Goal: Transaction & Acquisition: Purchase product/service

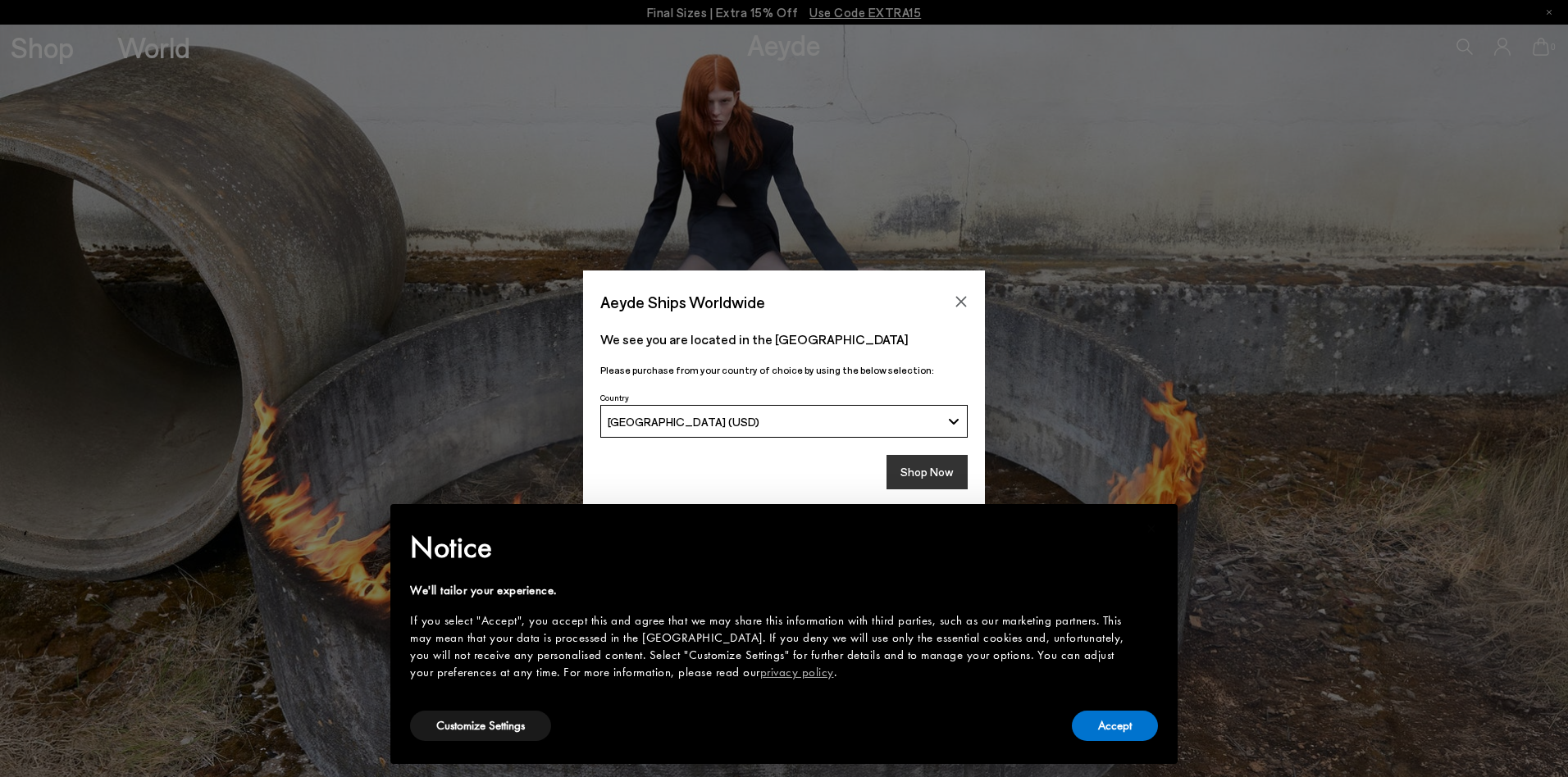
click at [920, 462] on button "Shop Now" at bounding box center [927, 471] width 81 height 34
click at [921, 473] on button "Shop Now" at bounding box center [927, 471] width 81 height 34
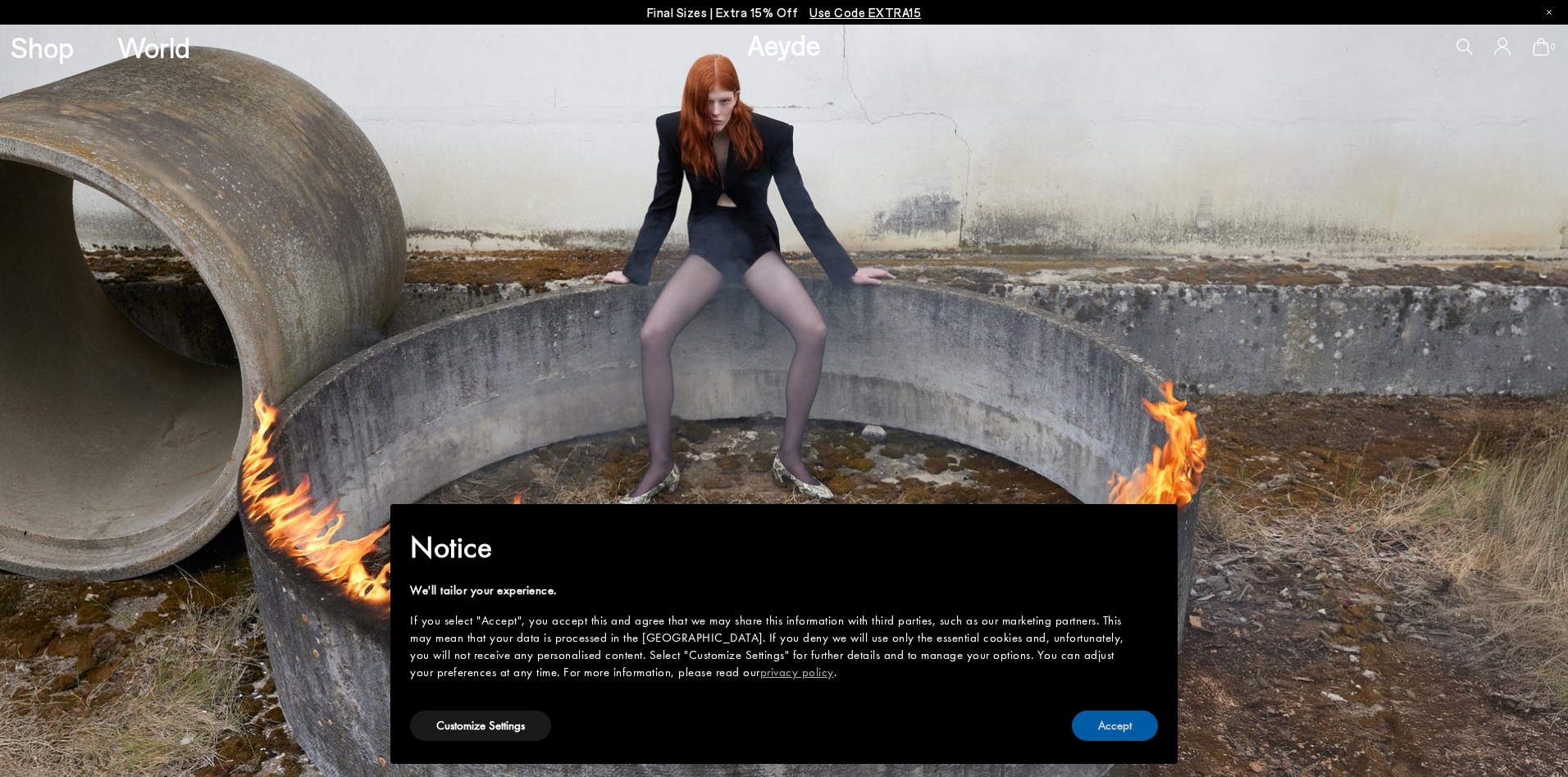
drag, startPoint x: 1100, startPoint y: 714, endPoint x: 1110, endPoint y: 717, distance: 10.4
click at [1100, 714] on button "Accept" at bounding box center [1115, 726] width 86 height 30
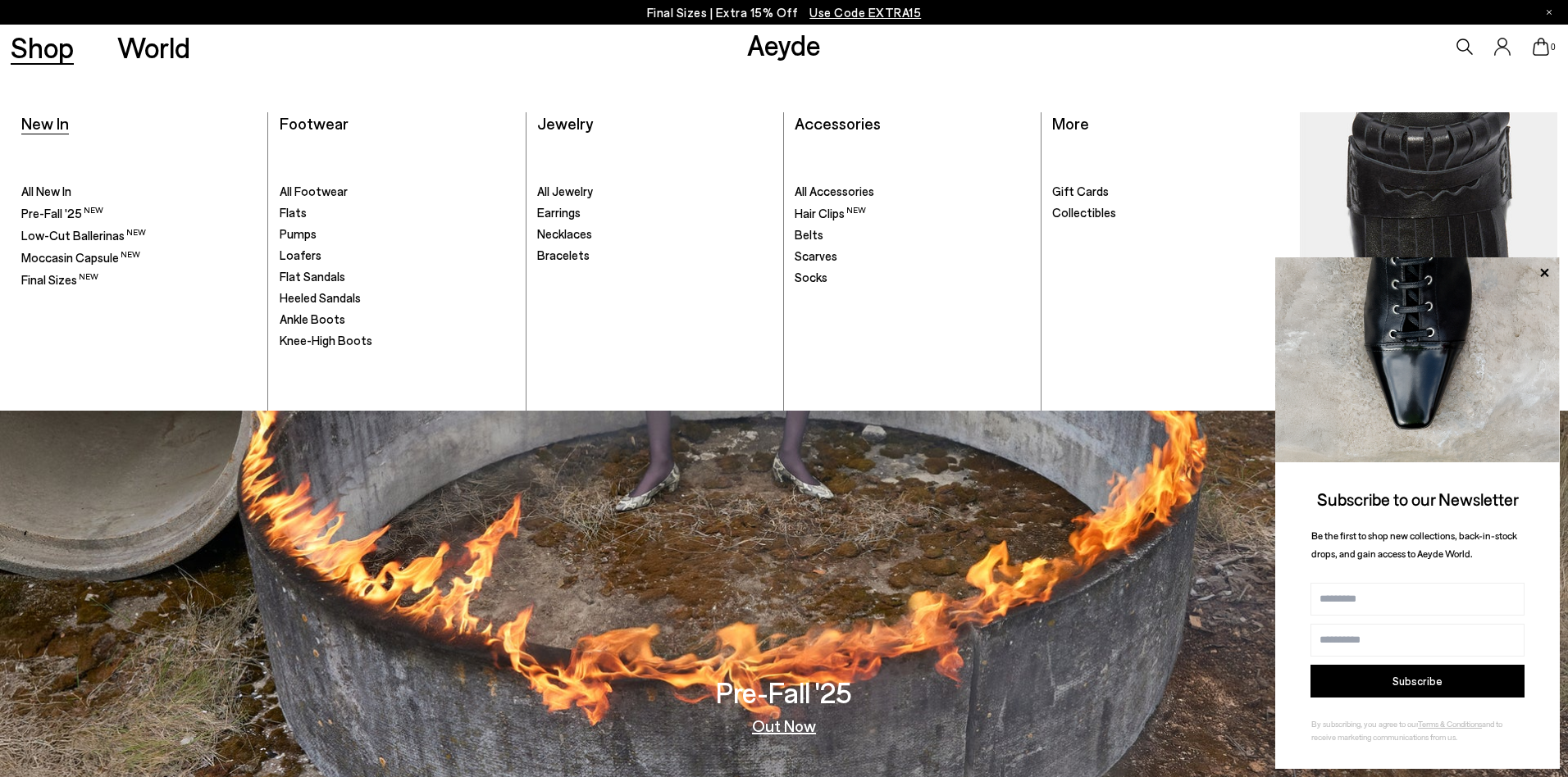
click at [39, 126] on span "New In" at bounding box center [45, 122] width 48 height 19
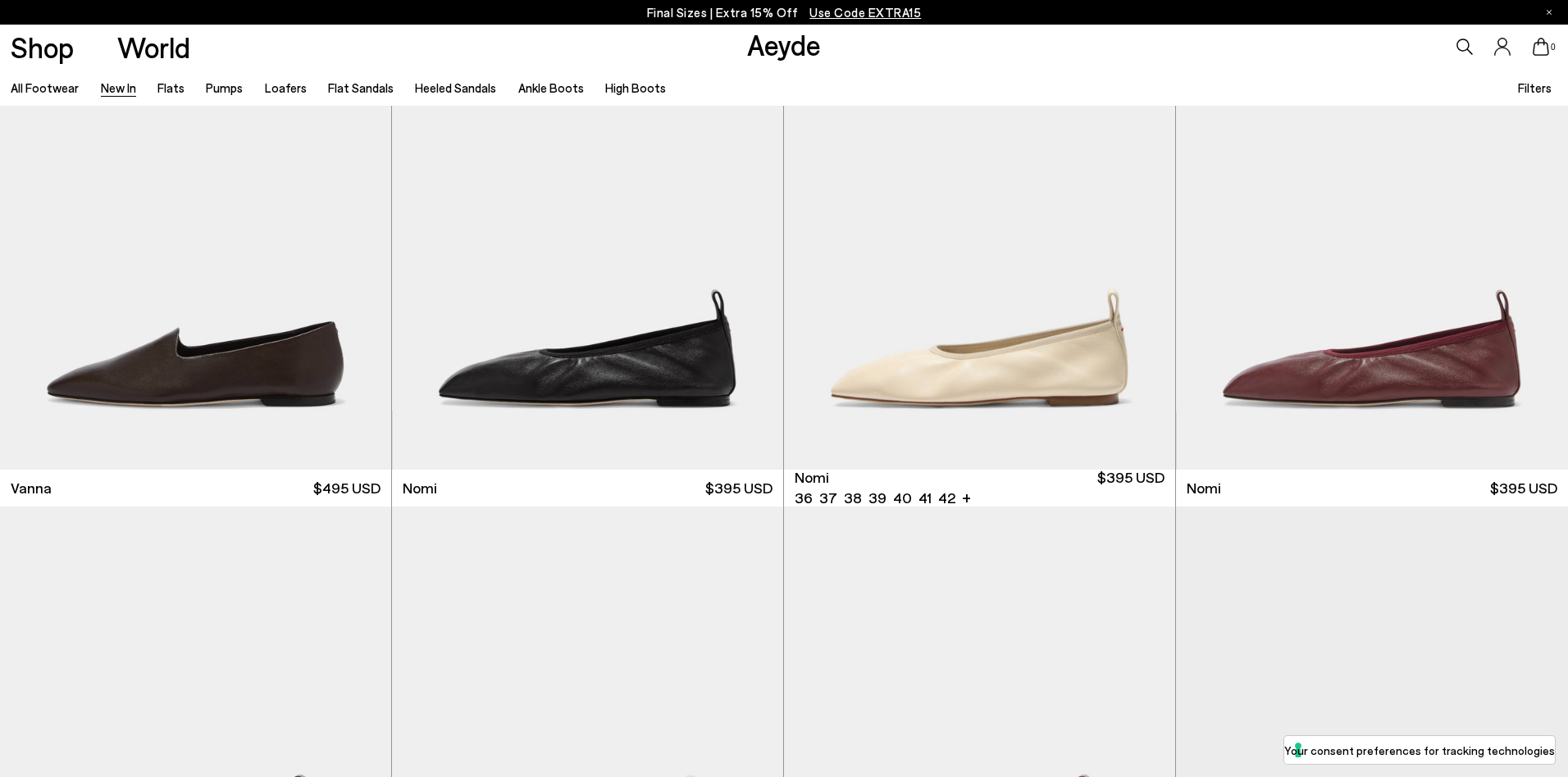
scroll to position [3333, 0]
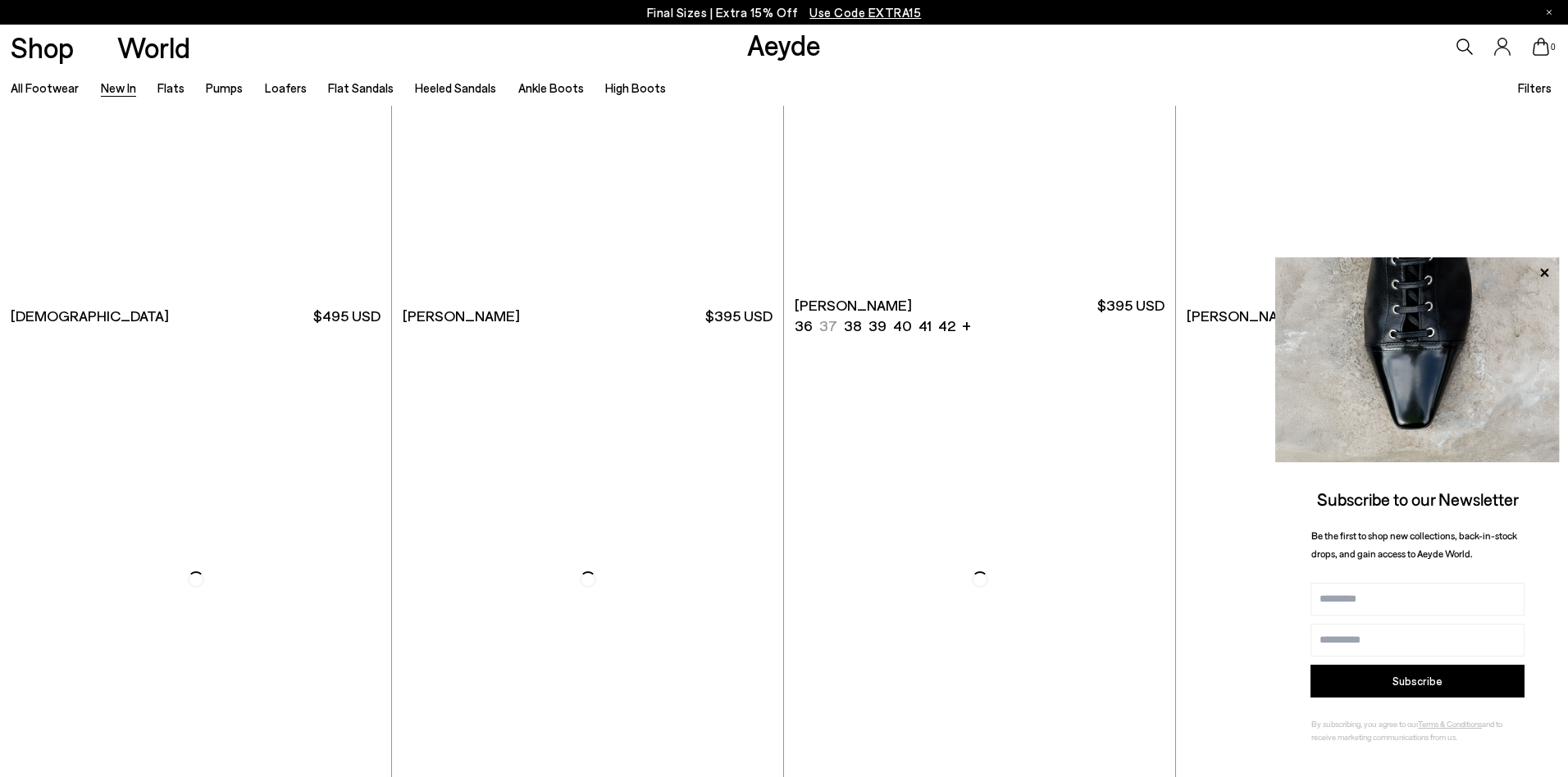
scroll to position [9285, 0]
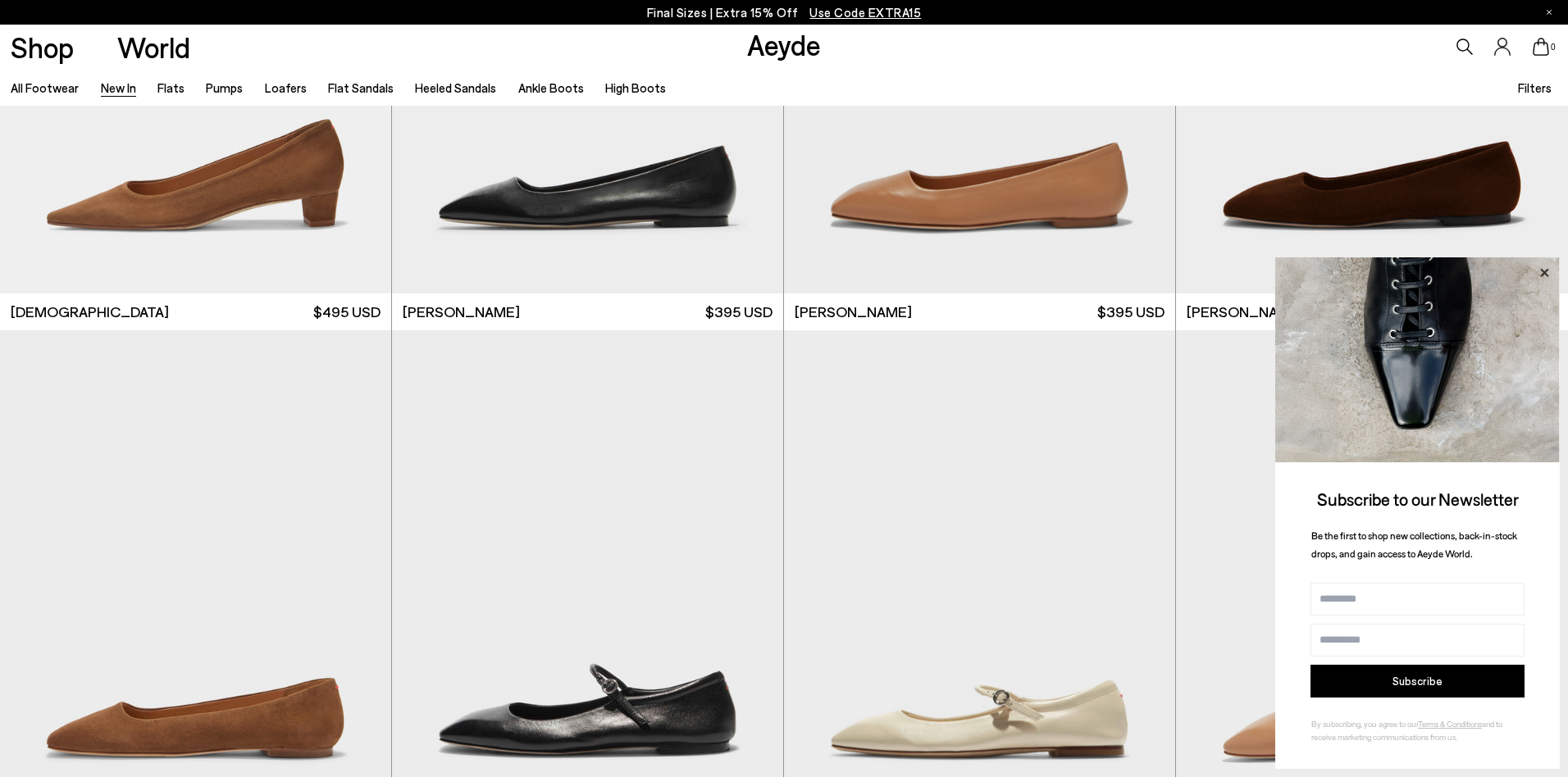
click at [1540, 270] on icon at bounding box center [1543, 272] width 8 height 8
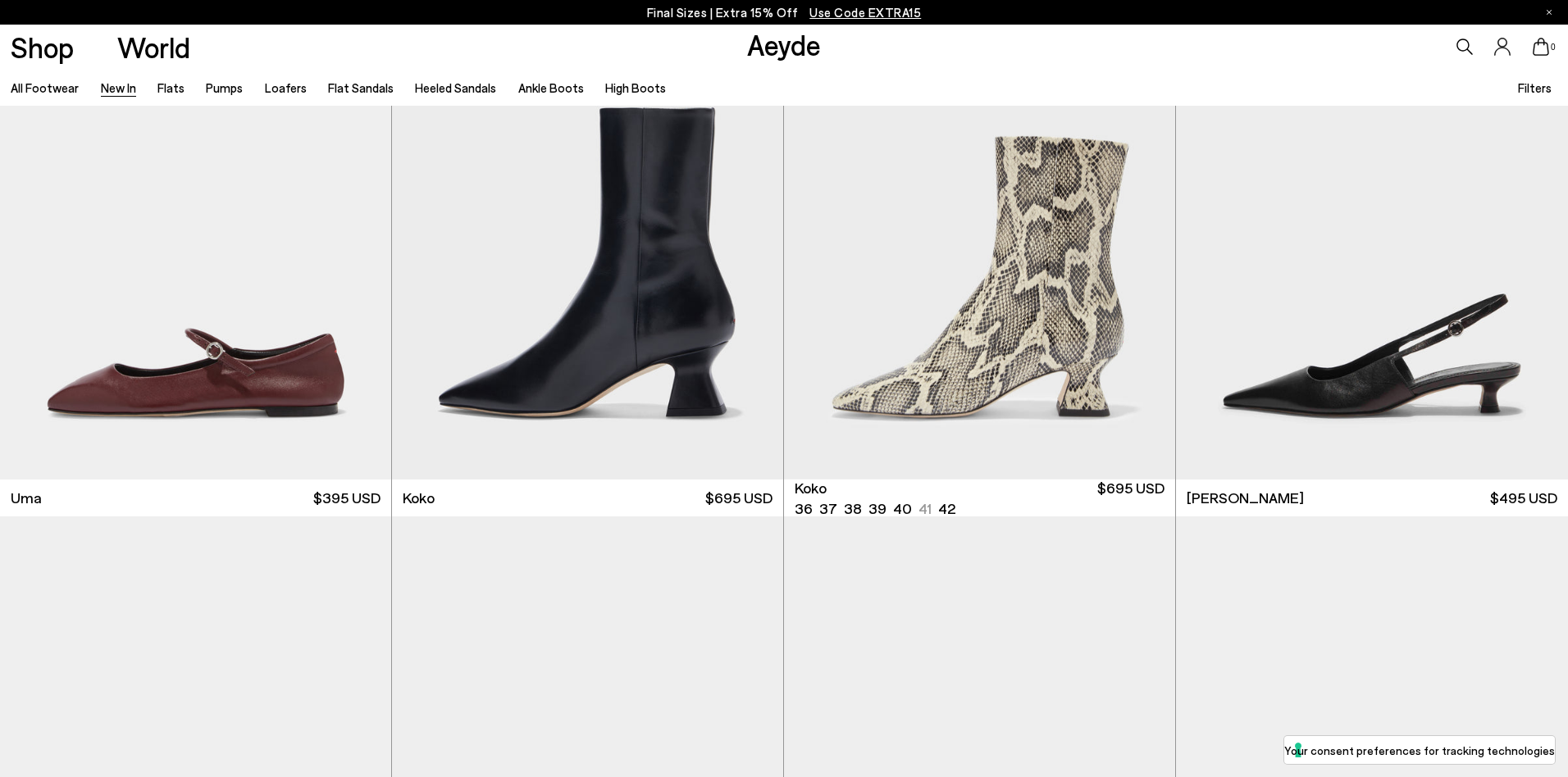
scroll to position [10157, 0]
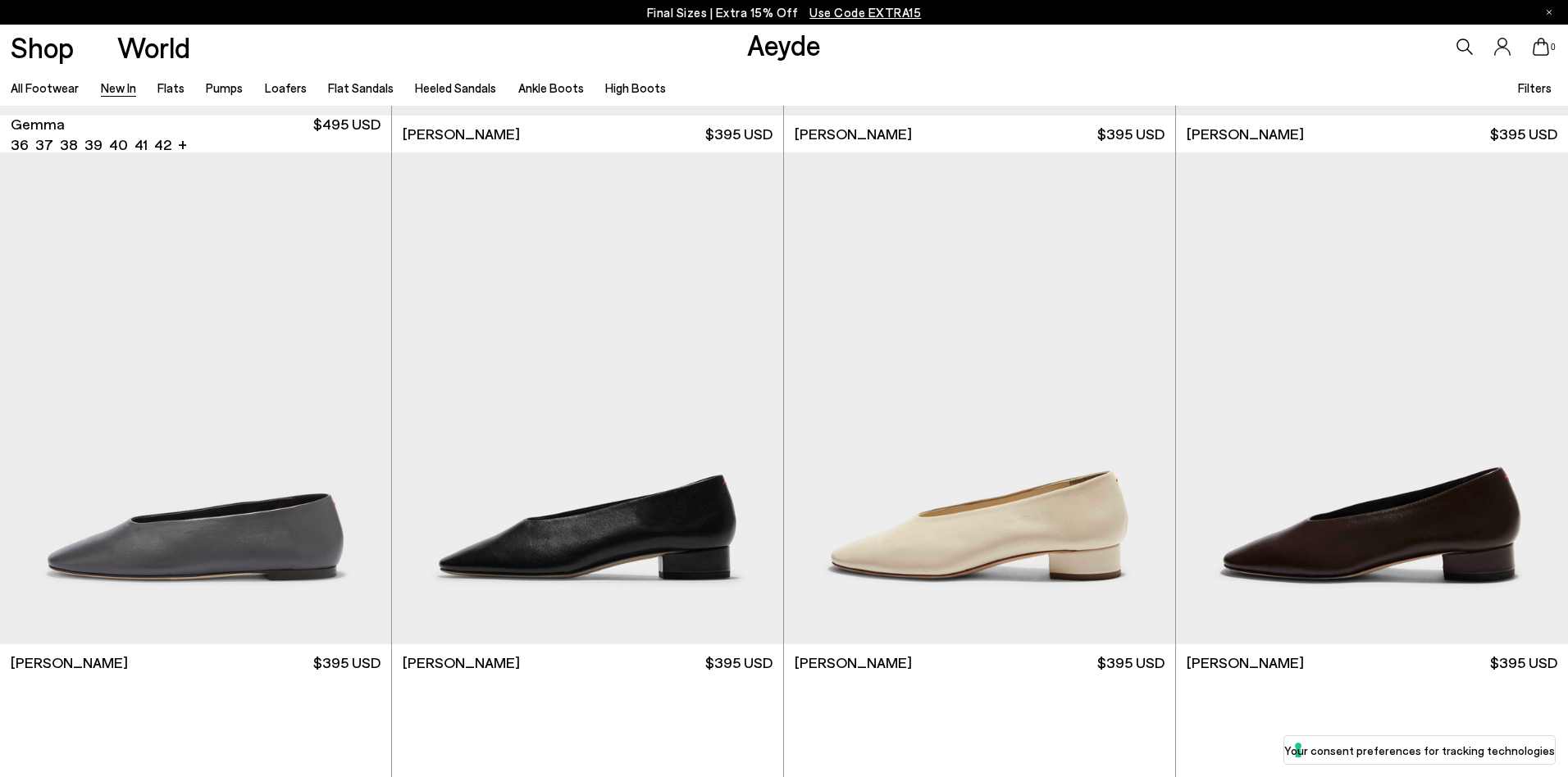
scroll to position [11683, 0]
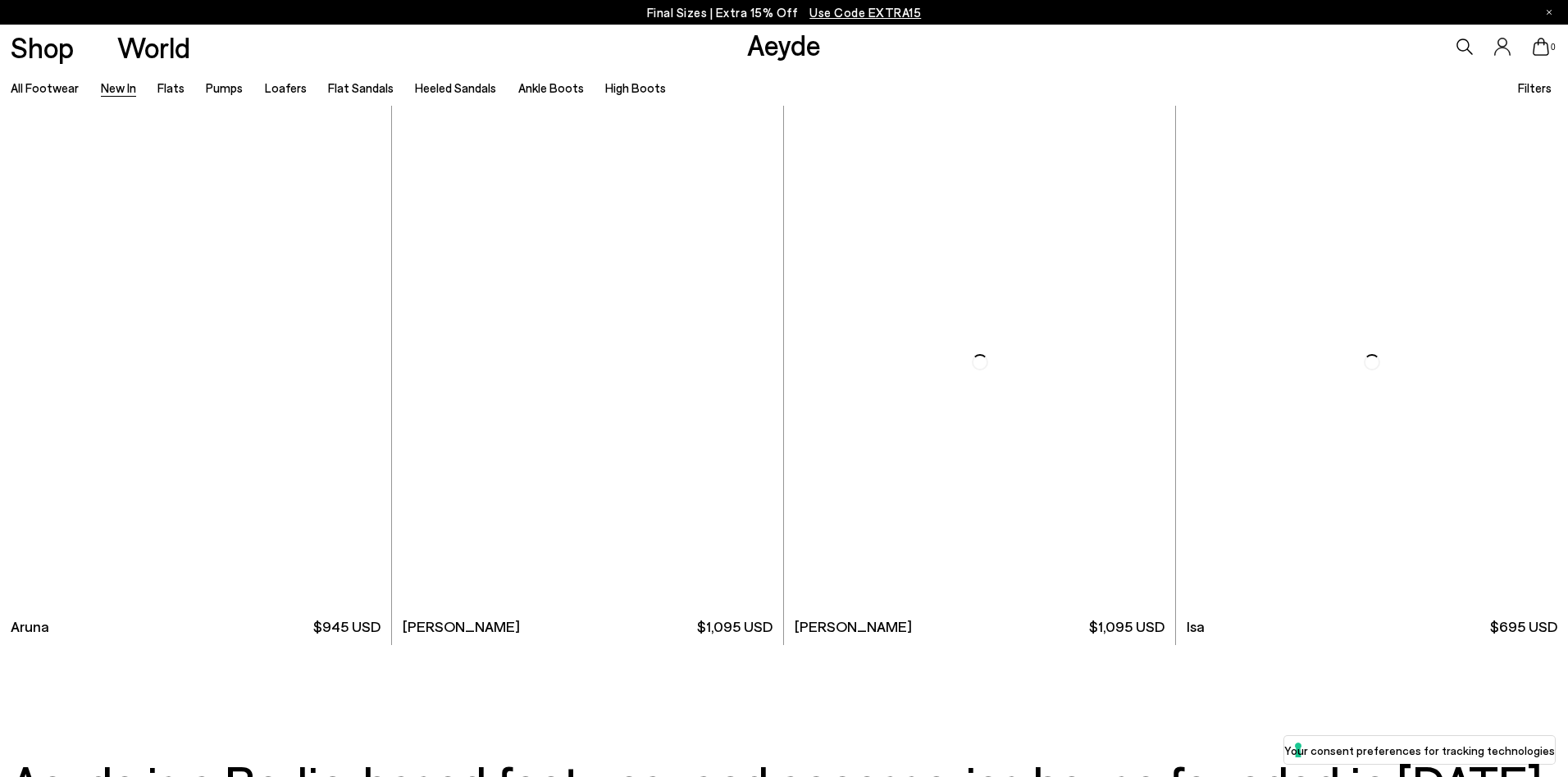
scroll to position [14407, 0]
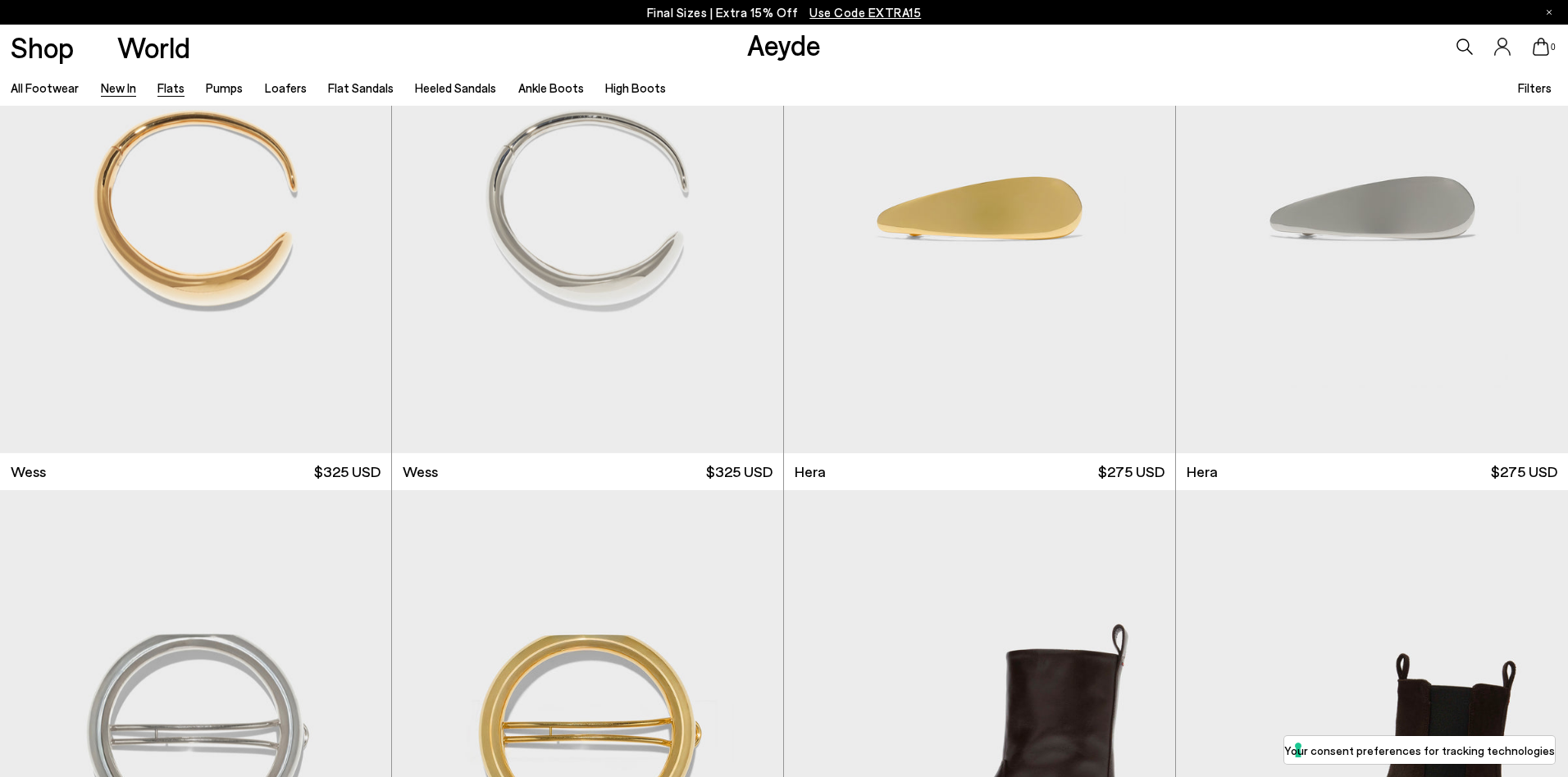
click at [170, 88] on link "Flats" at bounding box center [170, 87] width 27 height 15
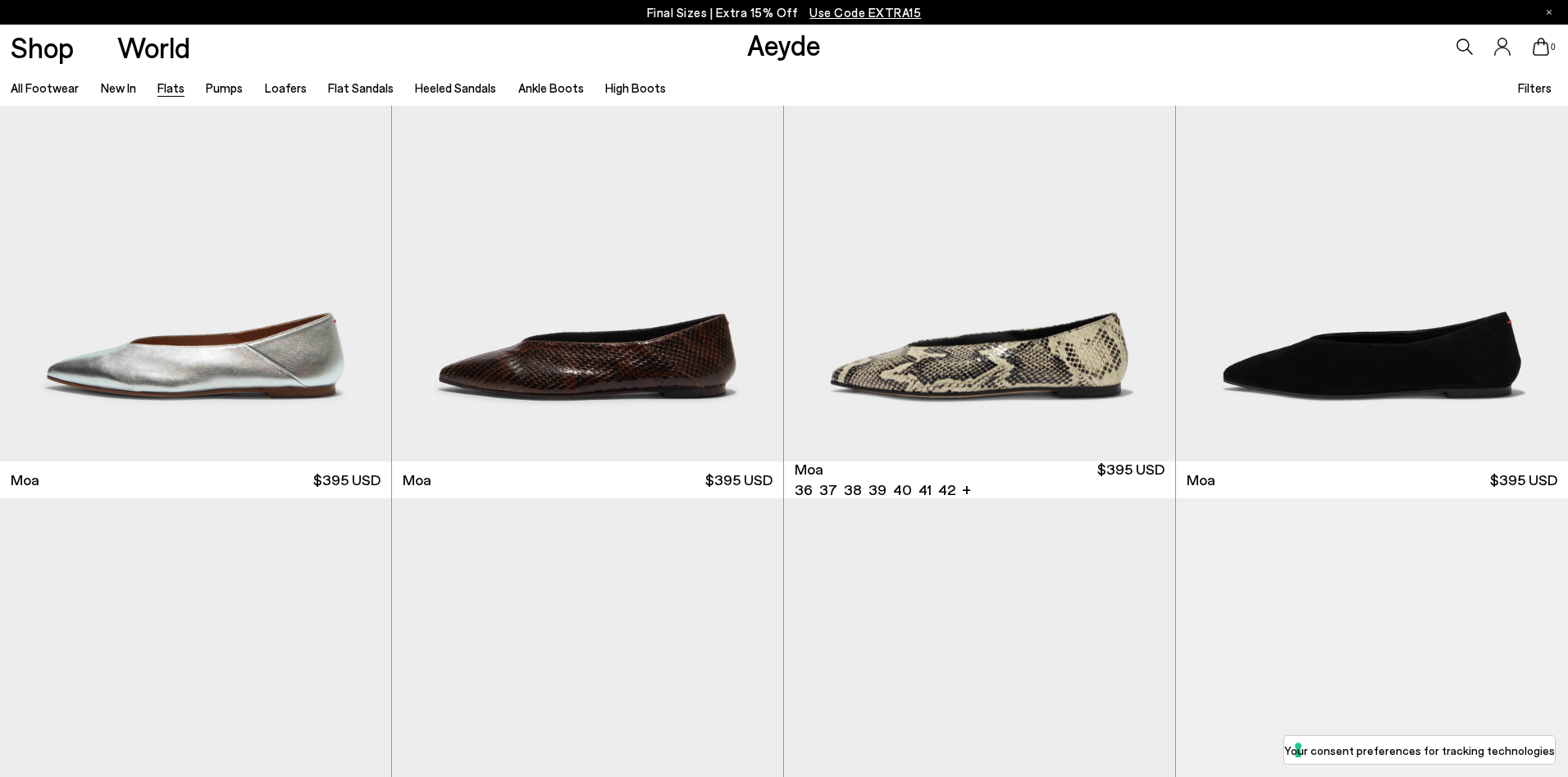
scroll to position [3356, 0]
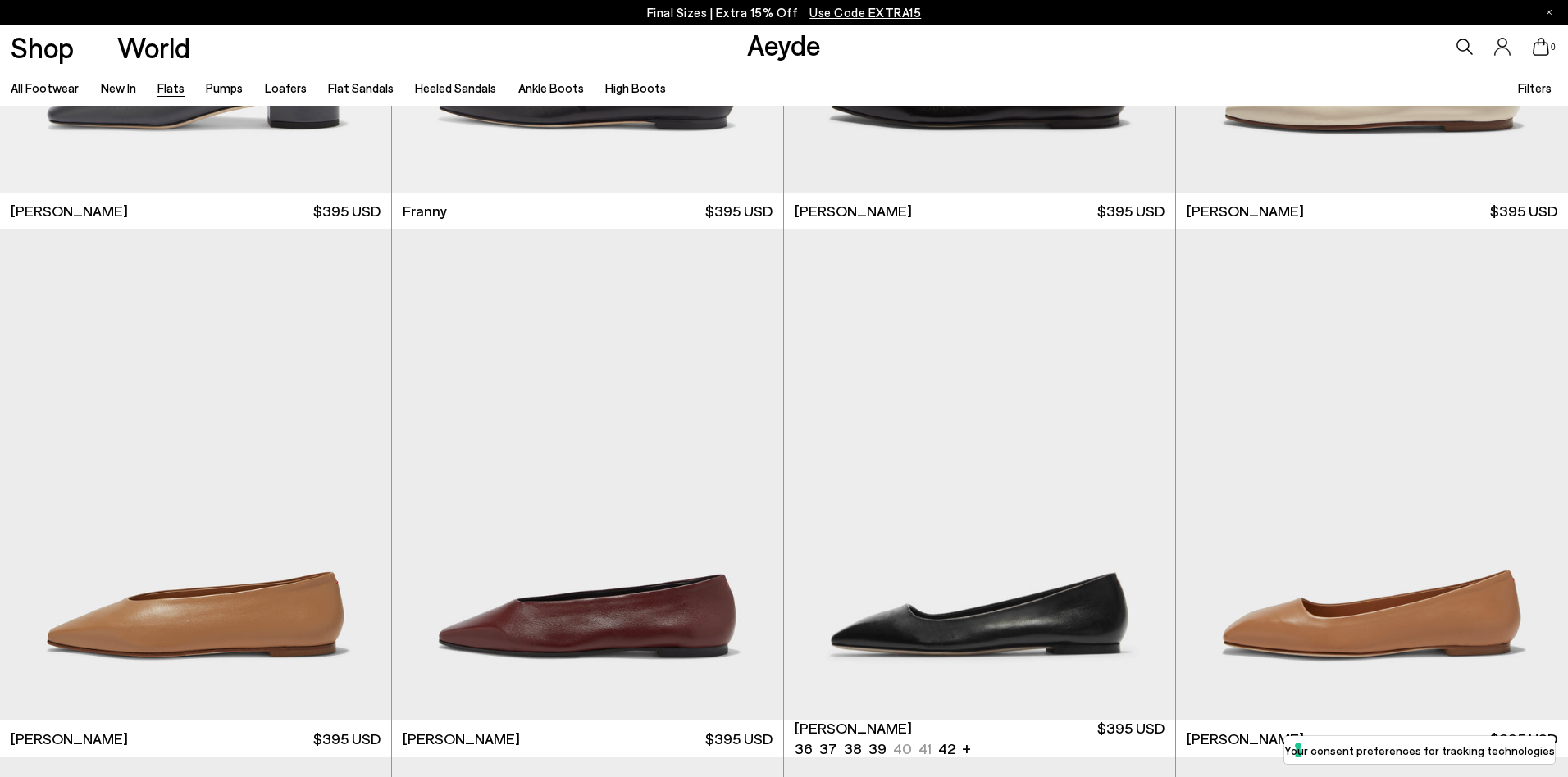
scroll to position [6598, 0]
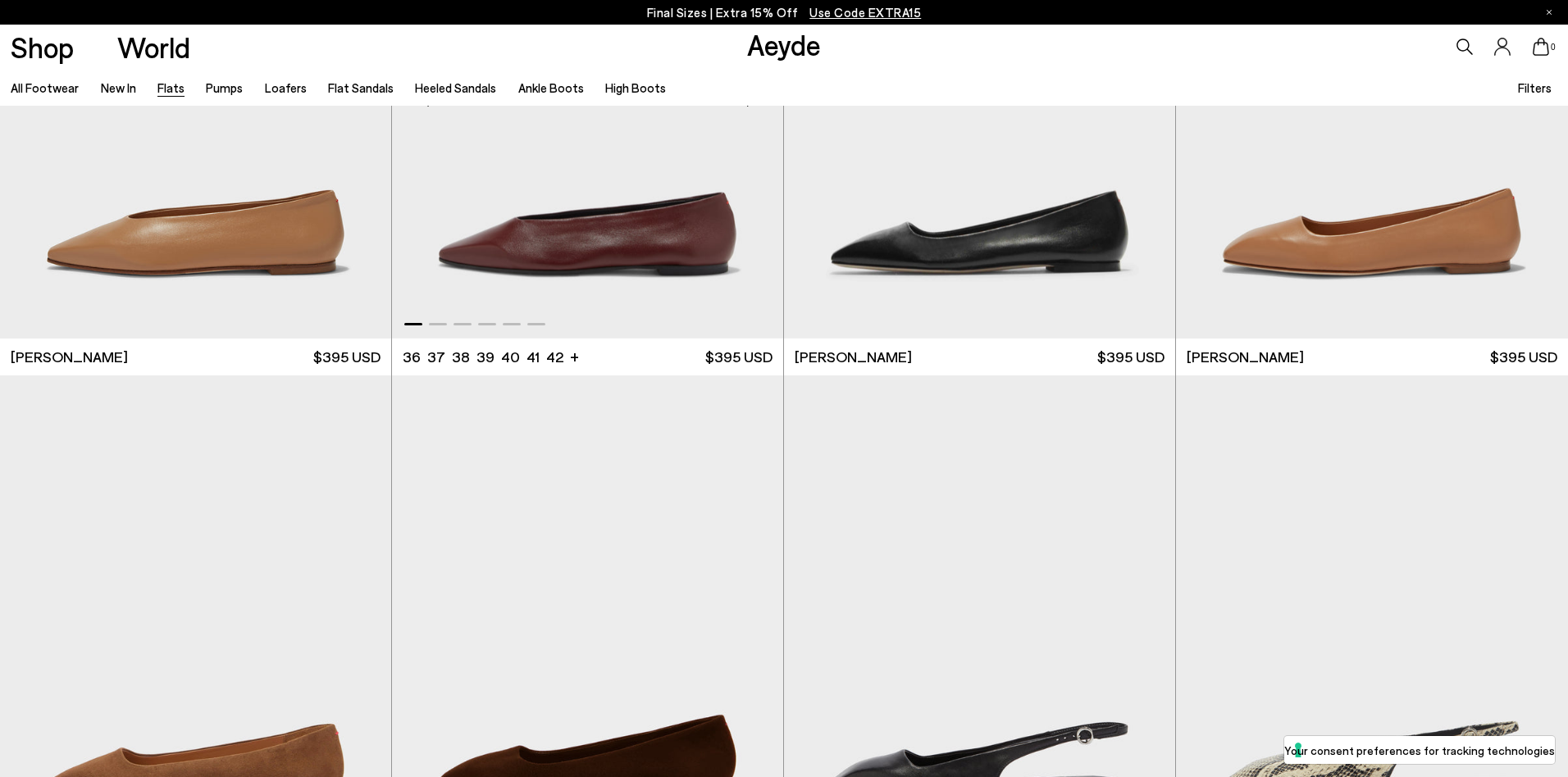
click at [727, 267] on img "1 / 6" at bounding box center [588, 93] width 391 height 491
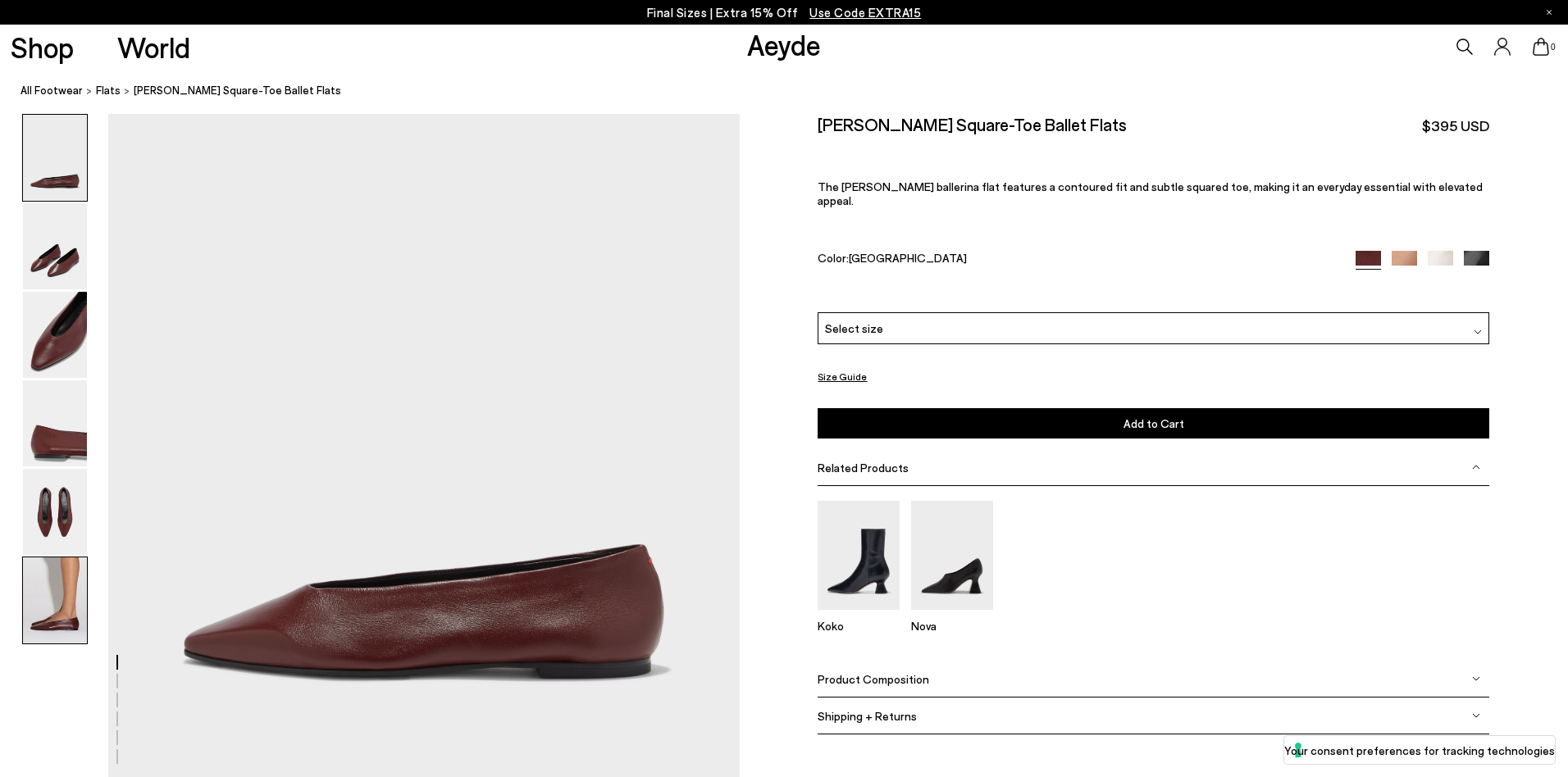
click at [78, 607] on img at bounding box center [55, 601] width 64 height 86
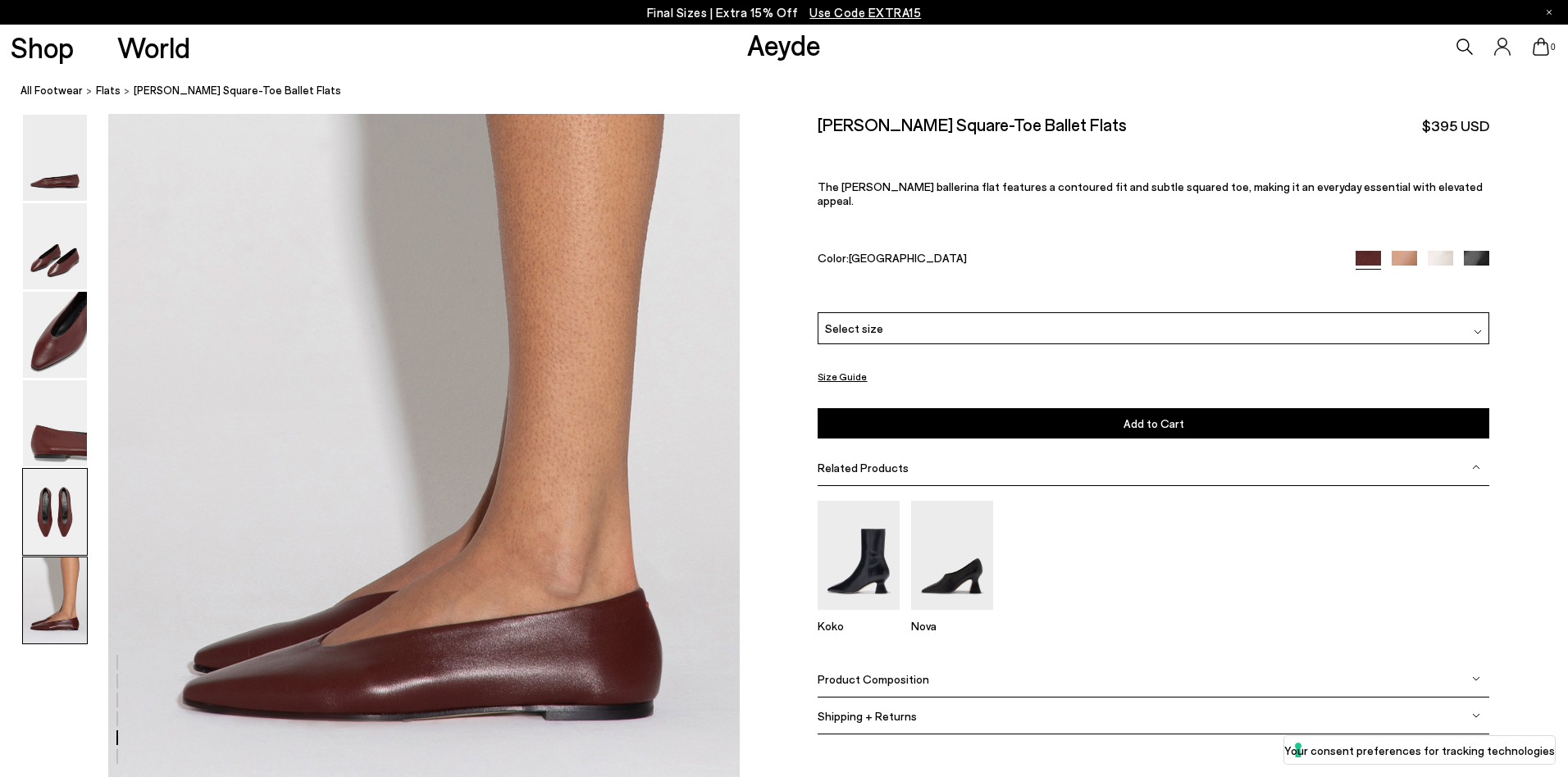
scroll to position [4156, 0]
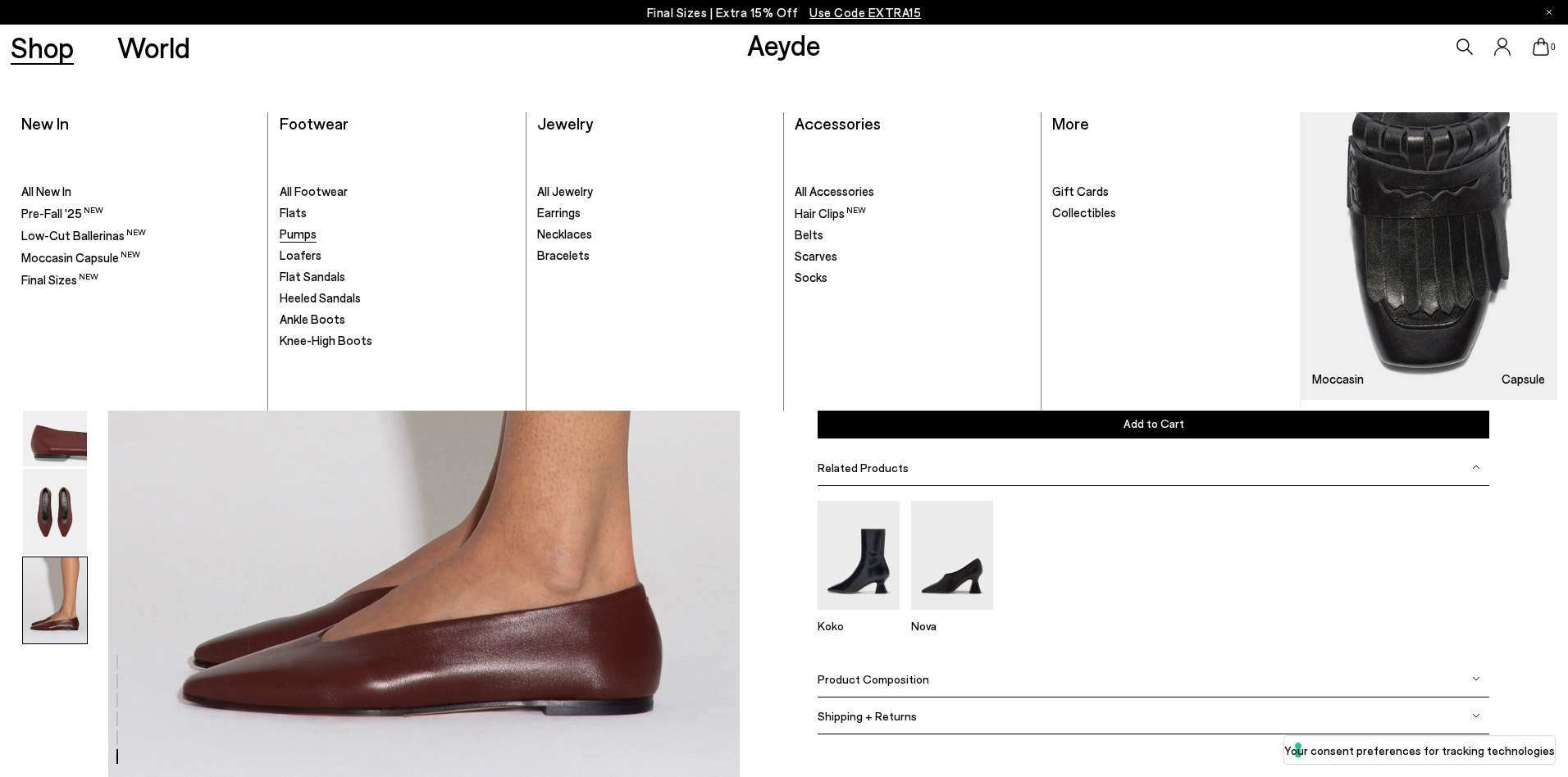
click at [309, 235] on span "Pumps" at bounding box center [298, 233] width 37 height 15
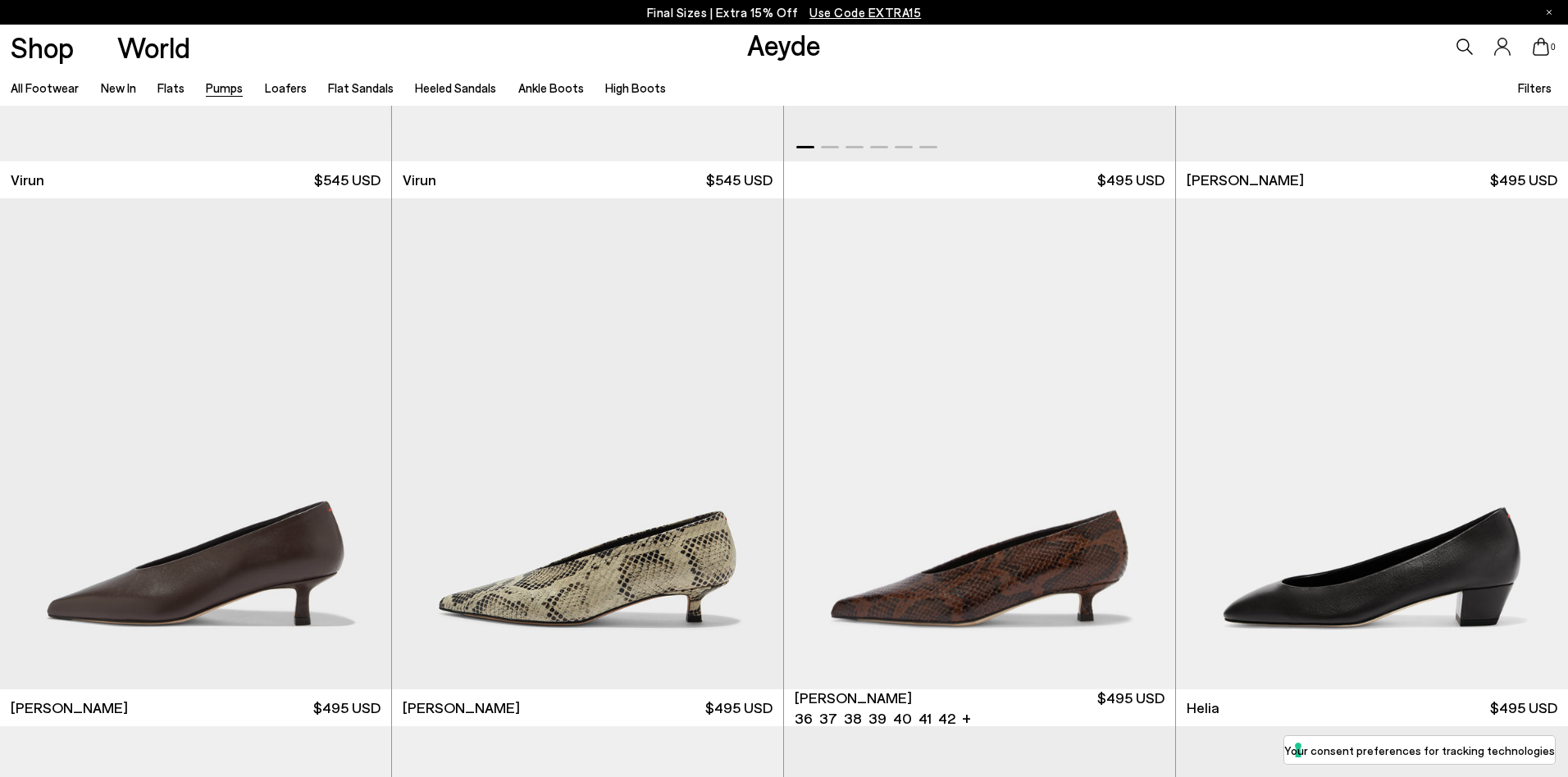
scroll to position [465, 0]
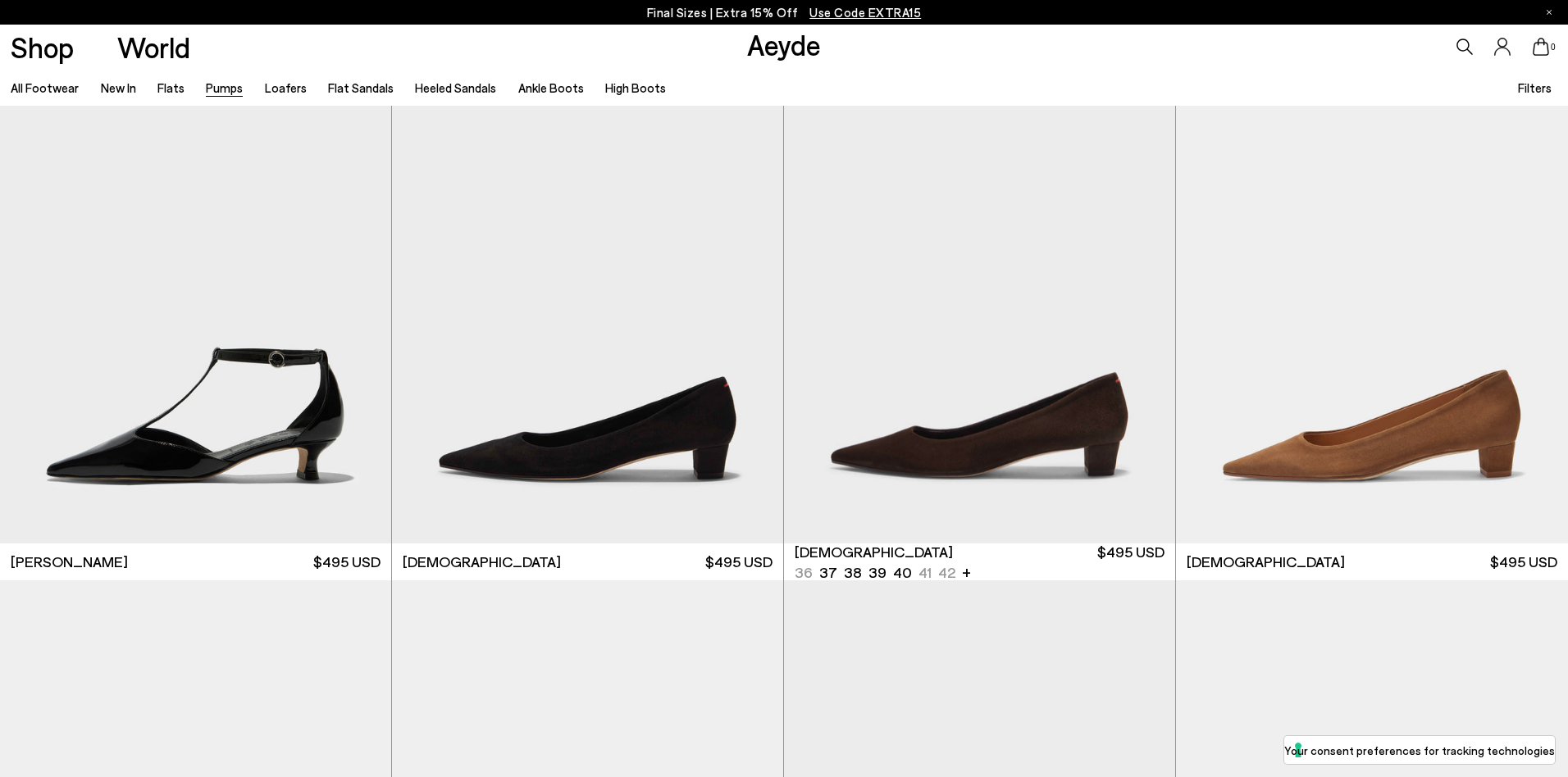
scroll to position [2170, 0]
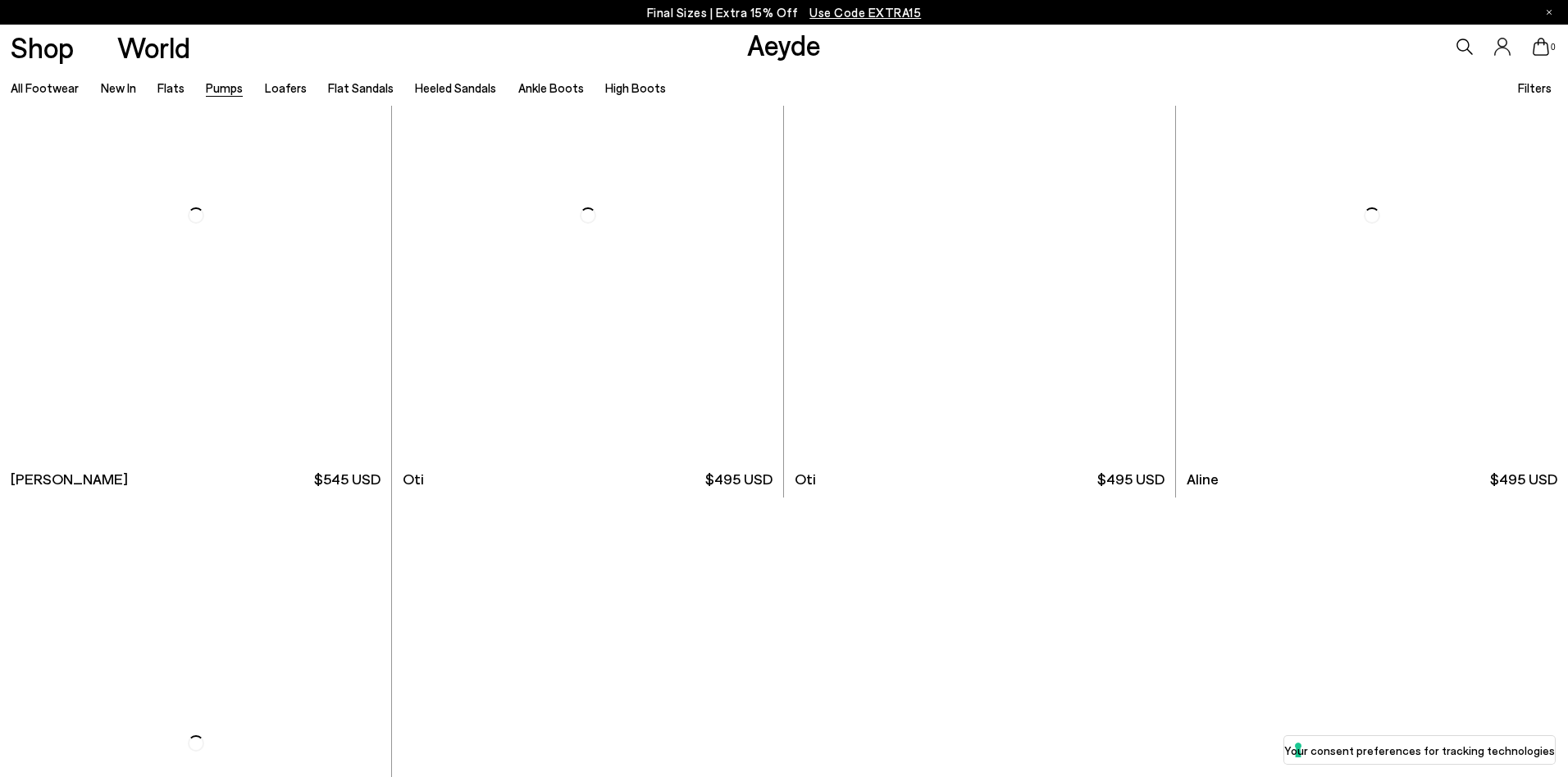
scroll to position [8572, 0]
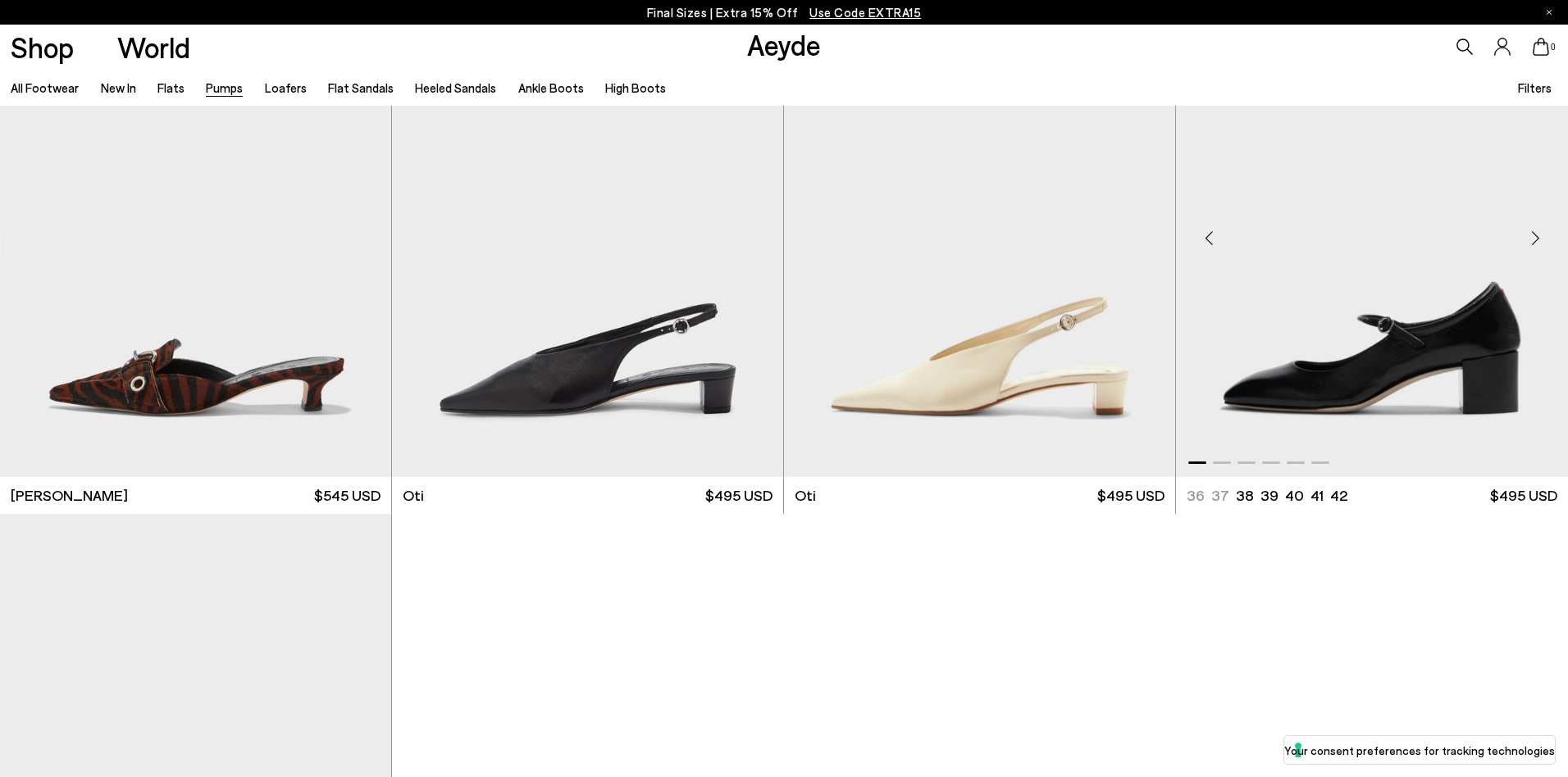
click at [1429, 400] on img "1 / 6" at bounding box center [1371, 231] width 392 height 491
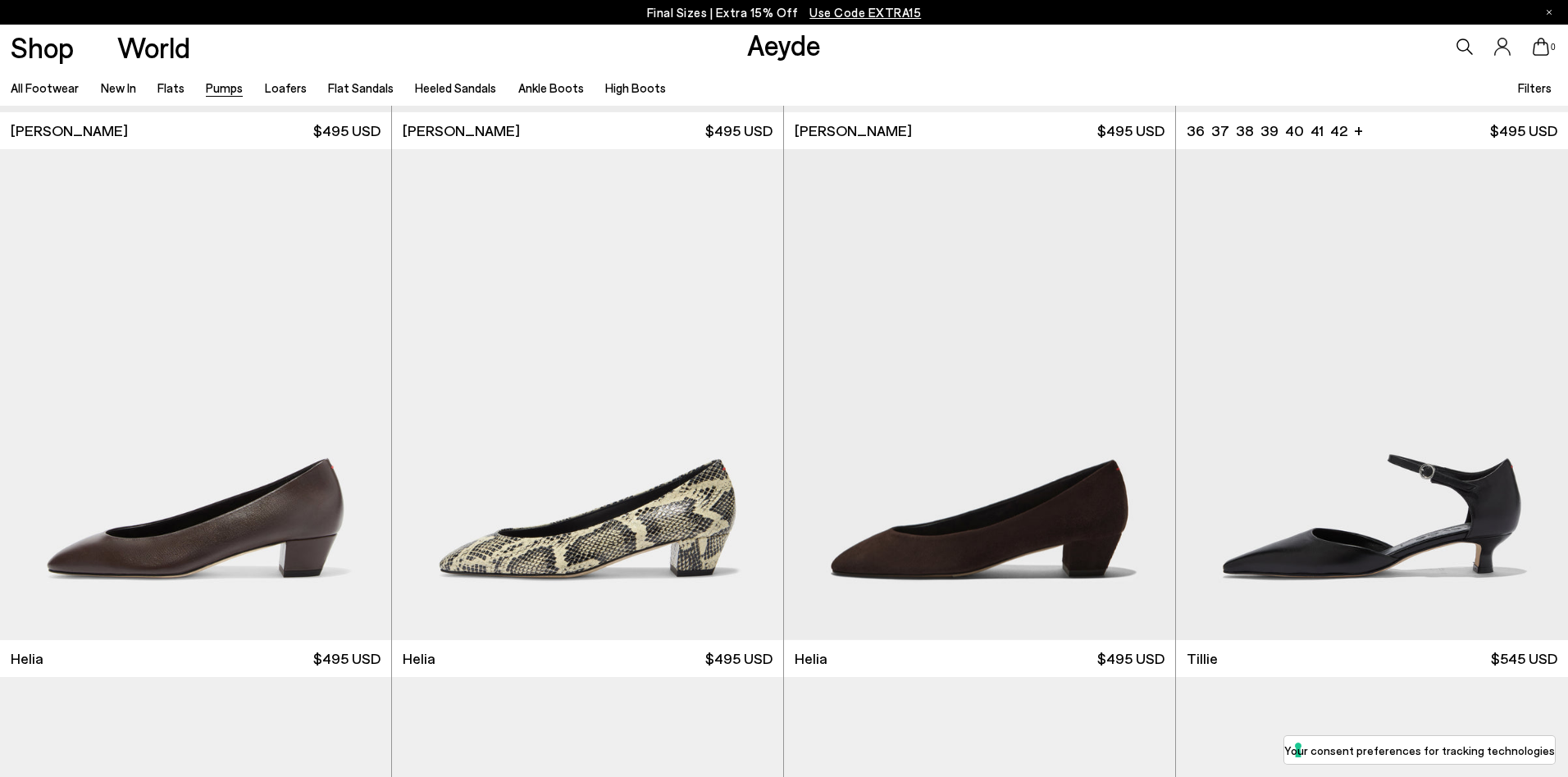
scroll to position [1014, 0]
click at [318, 490] on img "1 / 6" at bounding box center [196, 394] width 391 height 491
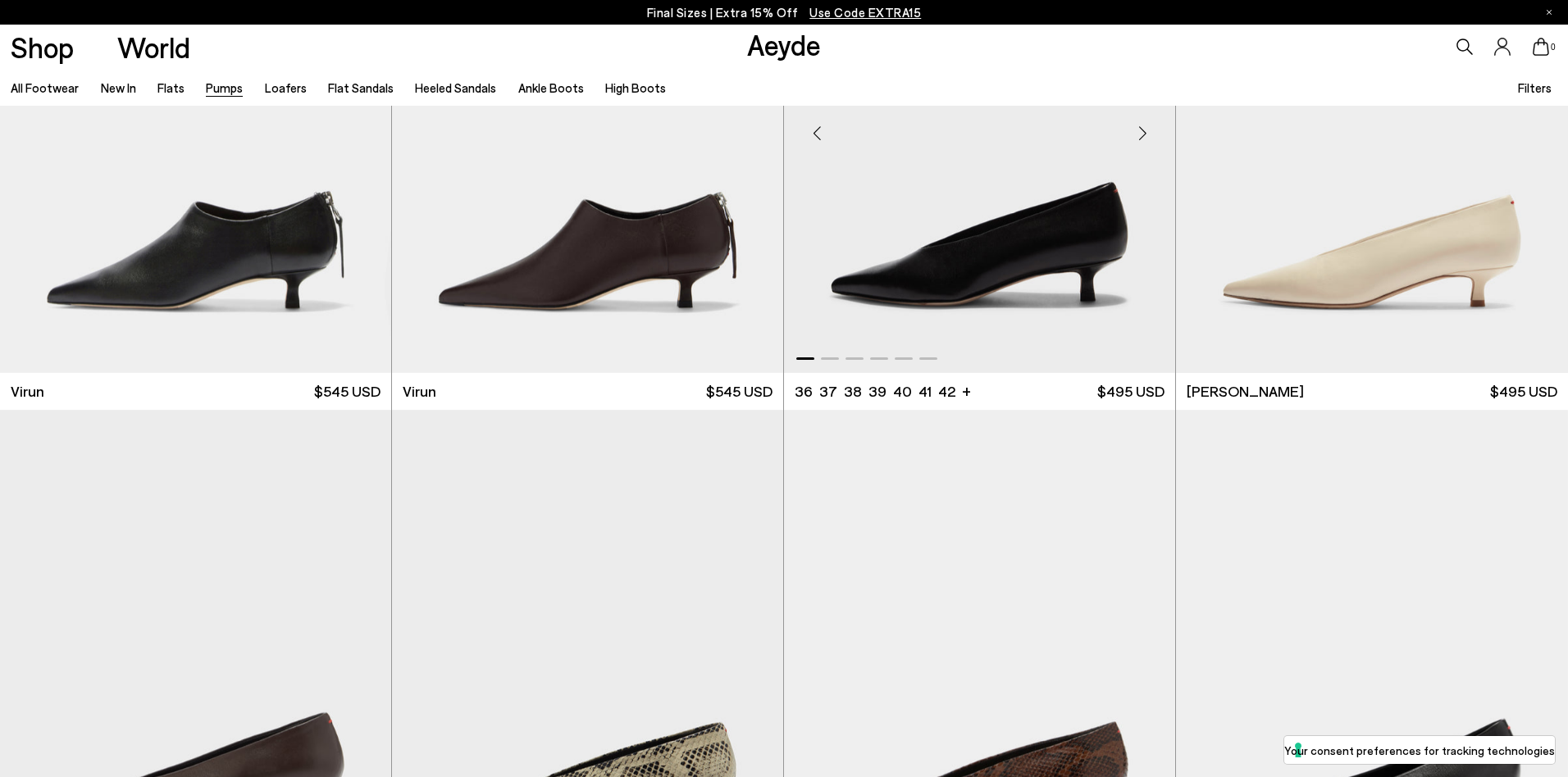
scroll to position [198, 0]
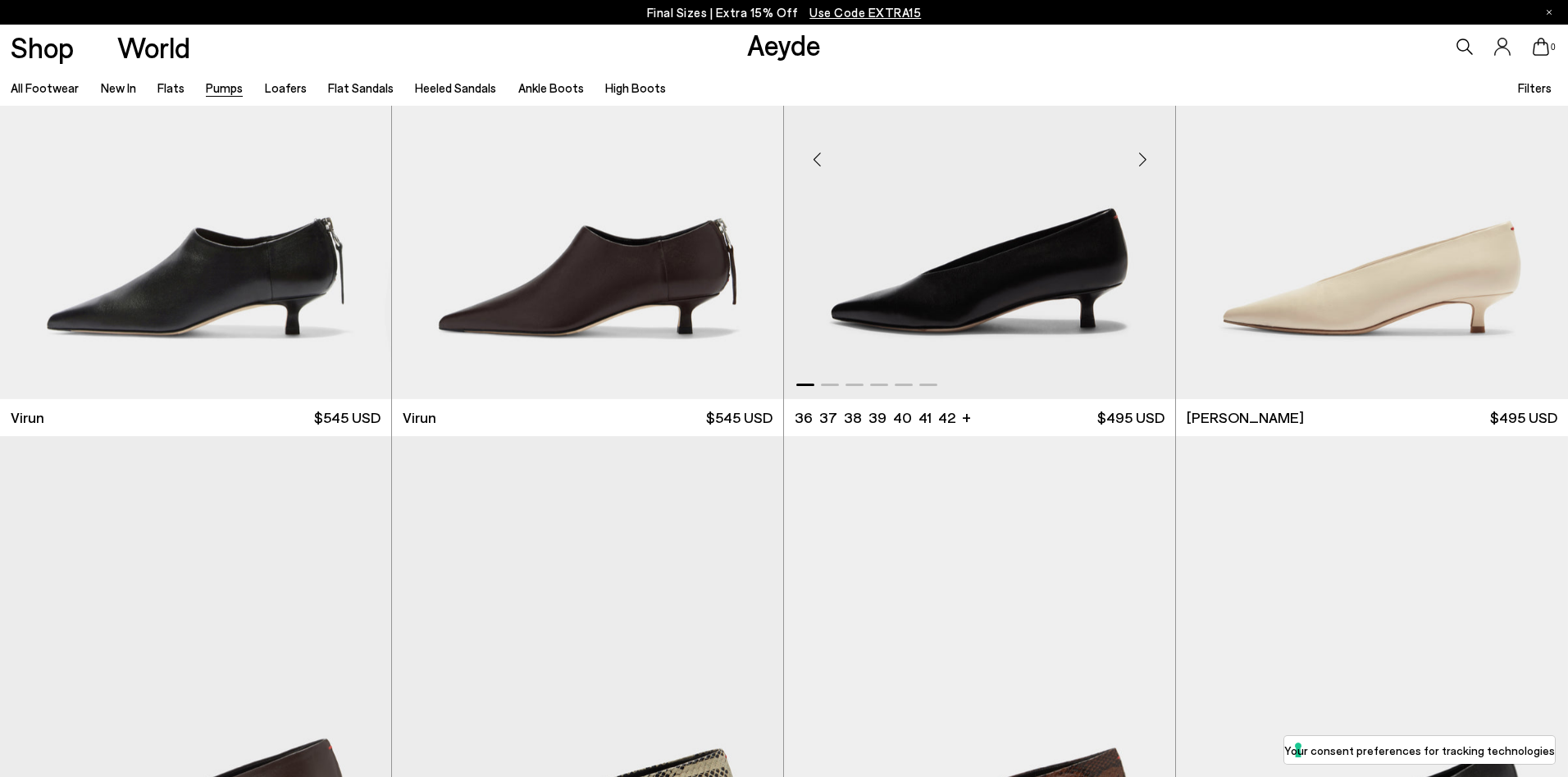
click at [905, 335] on img "1 / 6" at bounding box center [979, 152] width 391 height 491
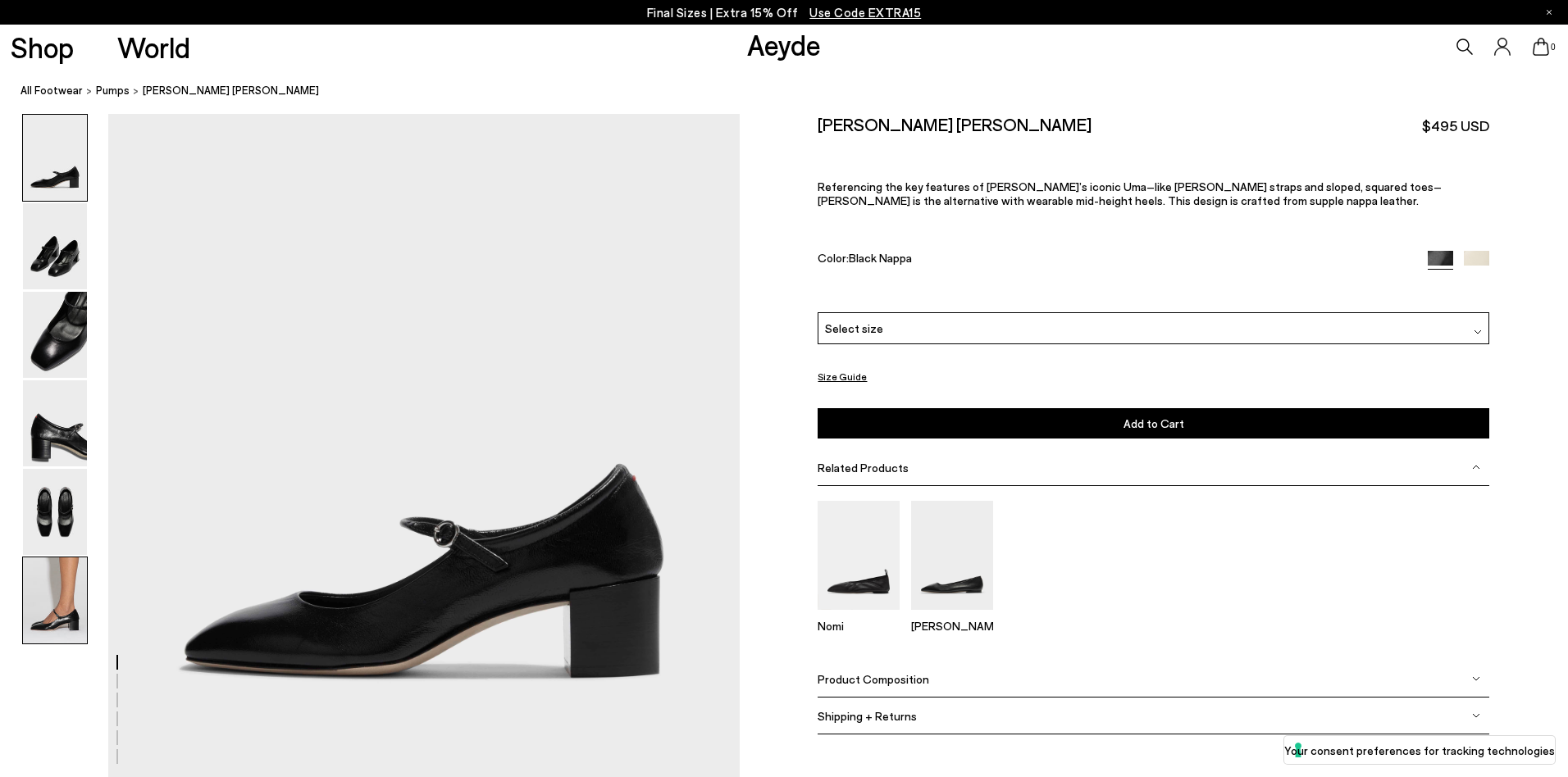
click at [39, 619] on img at bounding box center [55, 601] width 64 height 86
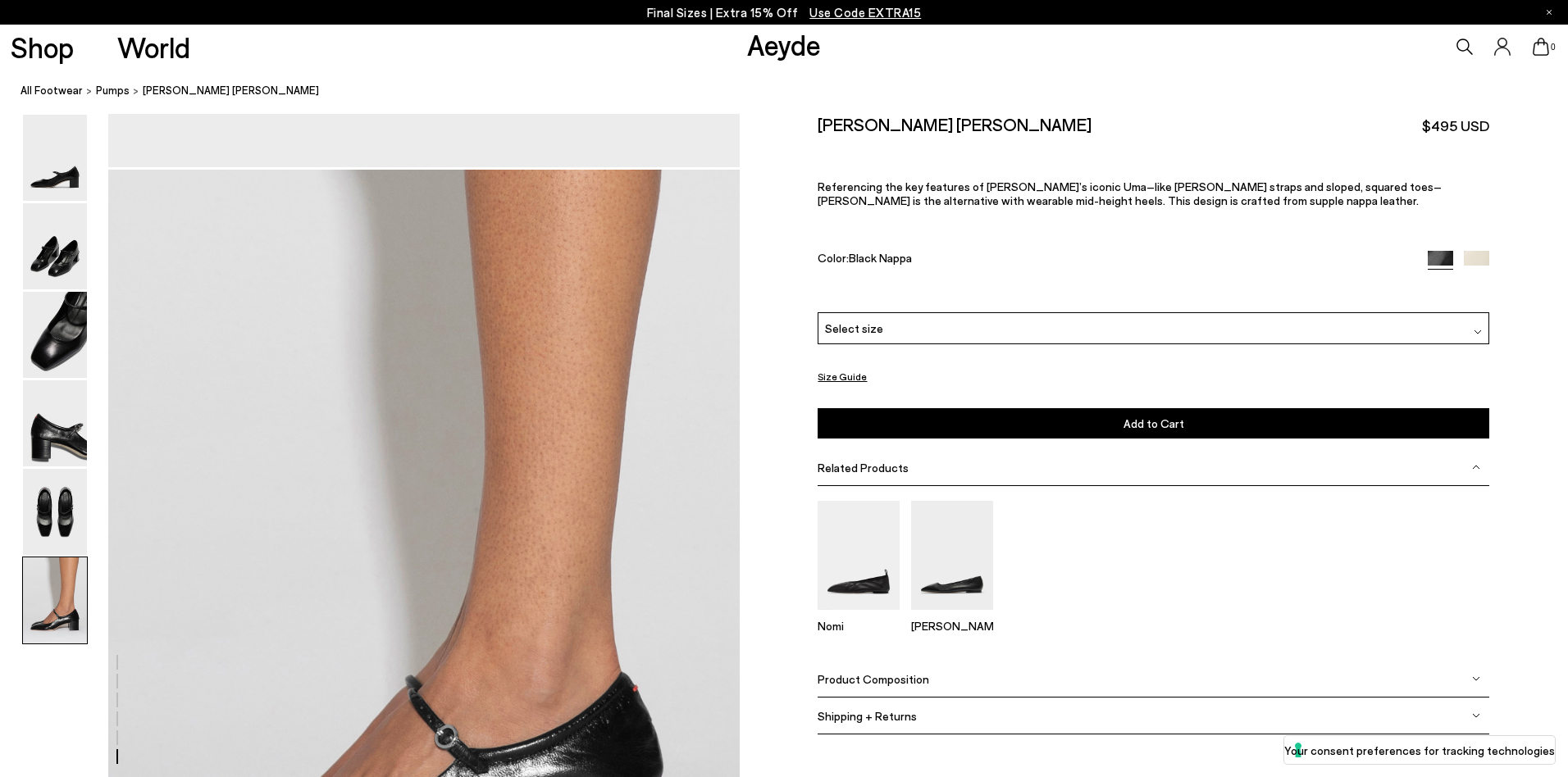
scroll to position [4156, 0]
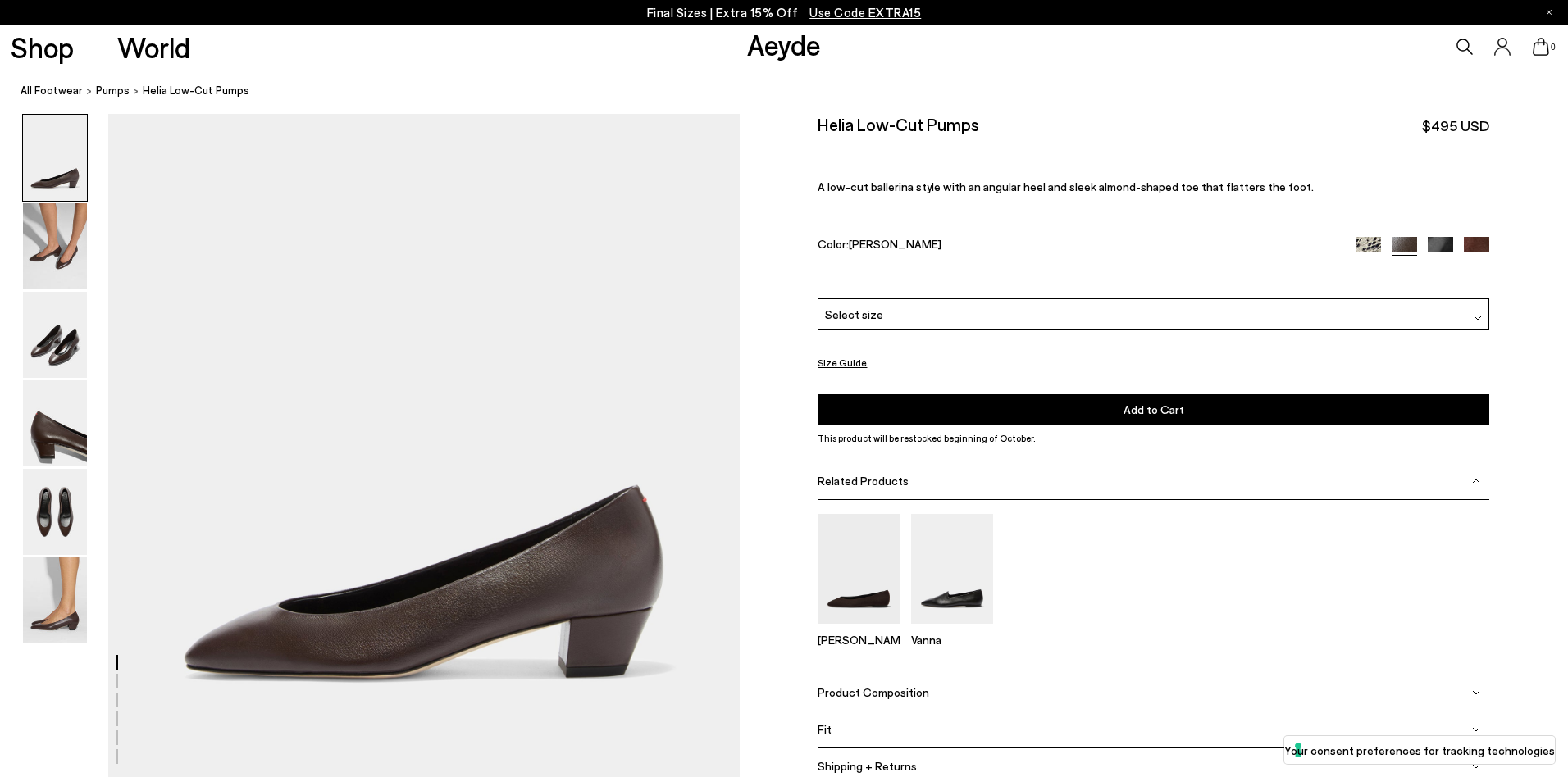
click at [1464, 241] on img at bounding box center [1476, 250] width 26 height 26
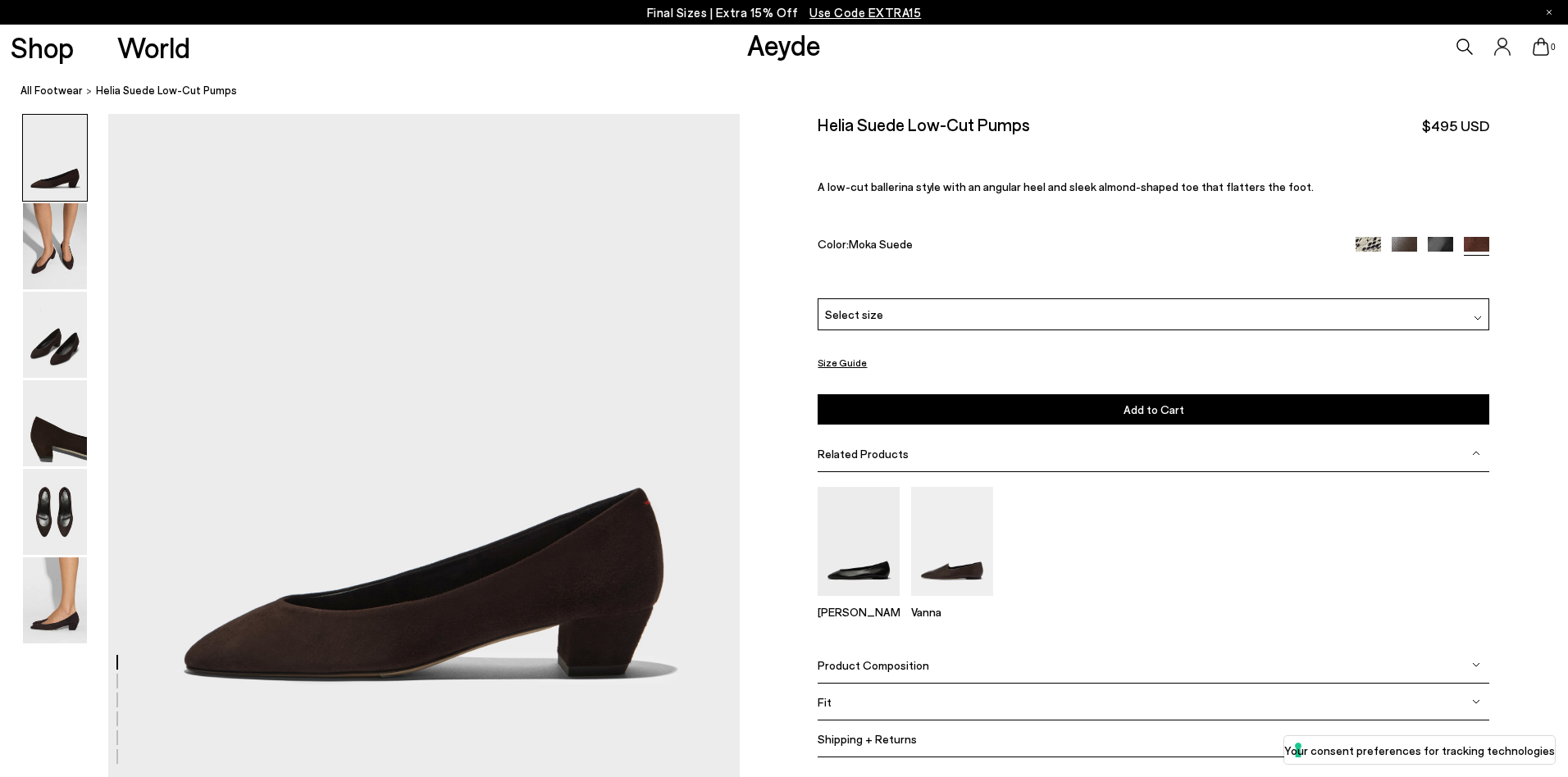
click at [1407, 246] on img at bounding box center [1404, 250] width 26 height 26
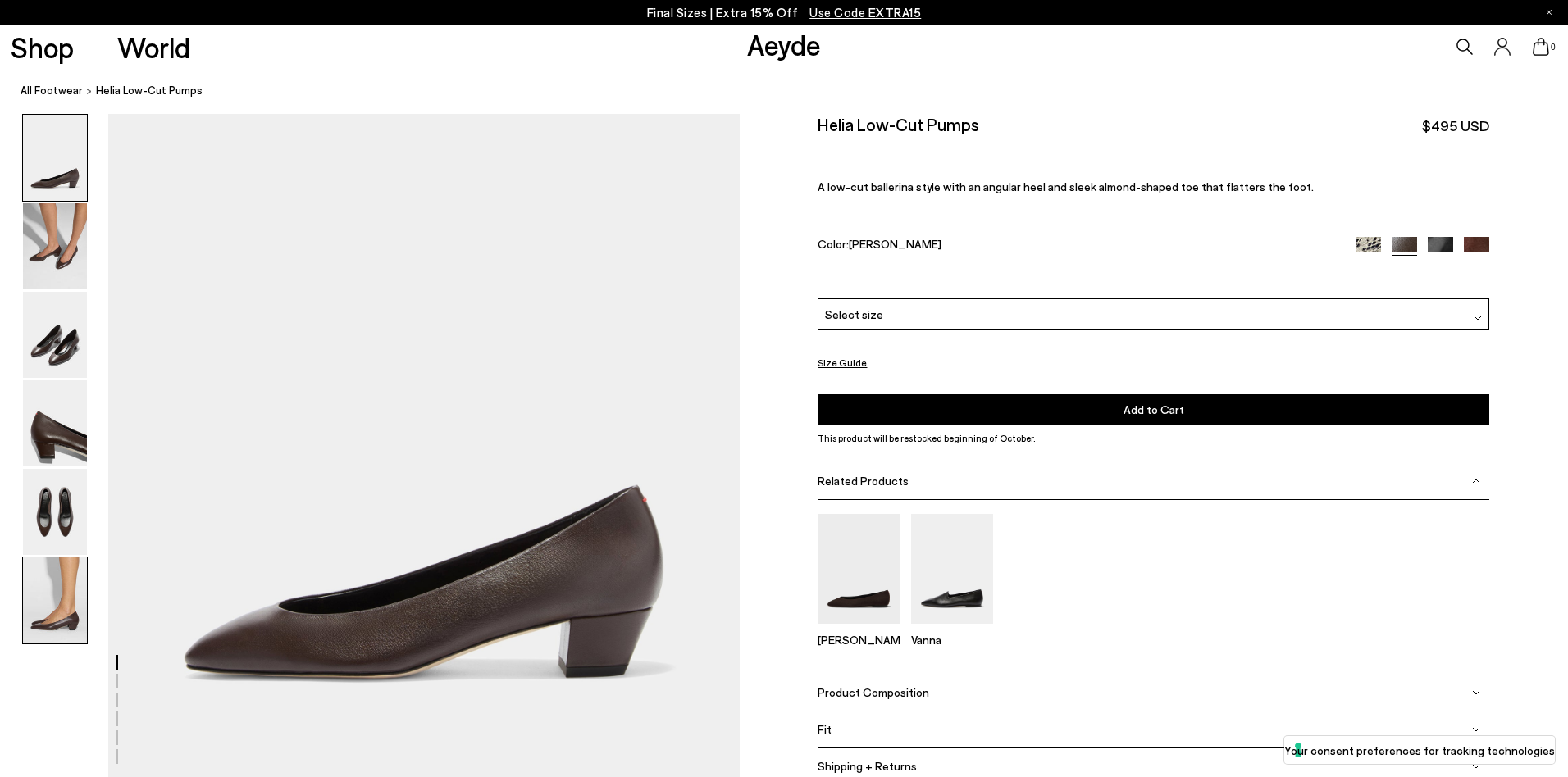
click at [65, 607] on img at bounding box center [55, 601] width 64 height 86
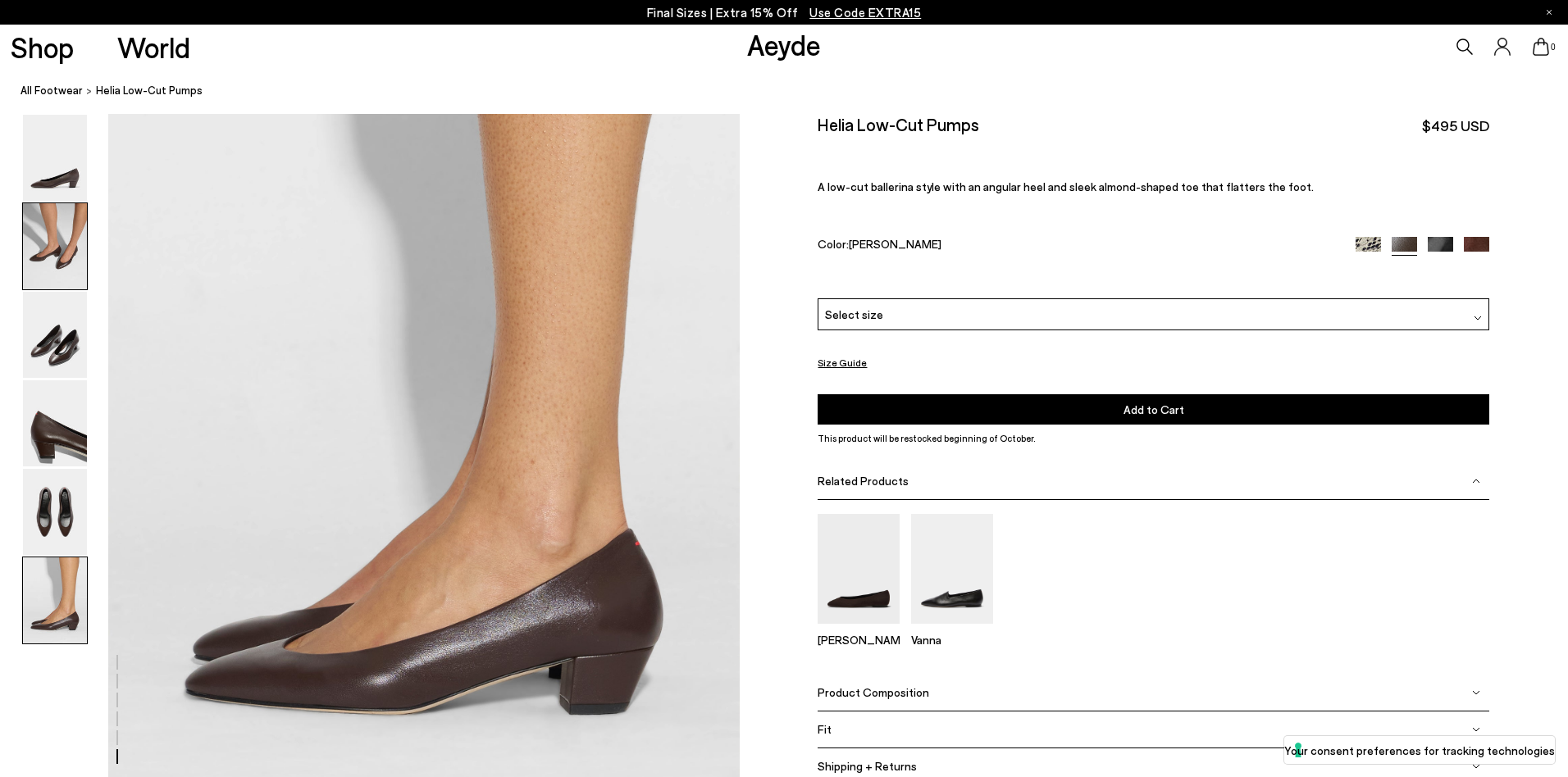
click at [50, 265] on img at bounding box center [55, 246] width 64 height 86
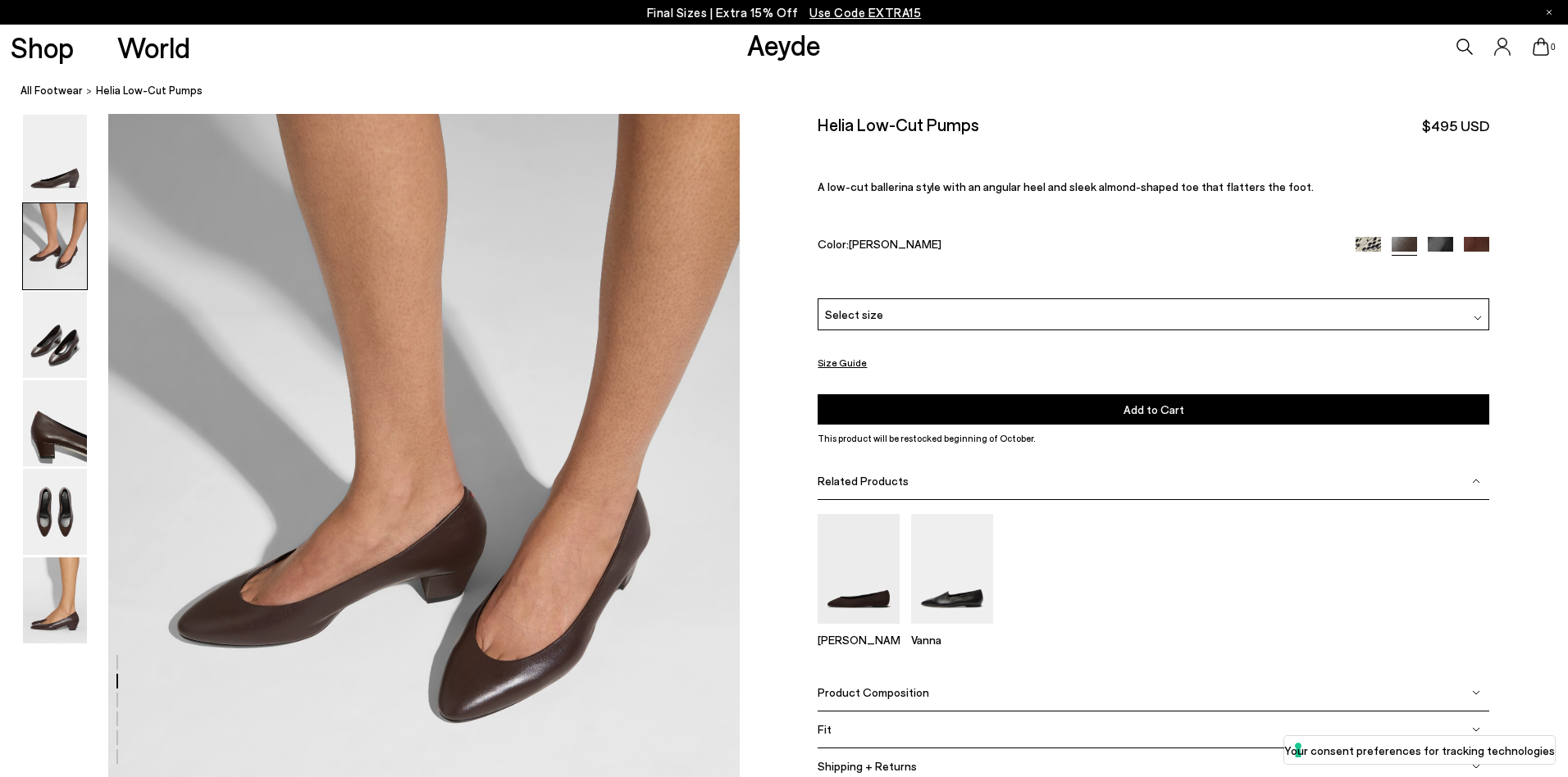
scroll to position [668, 0]
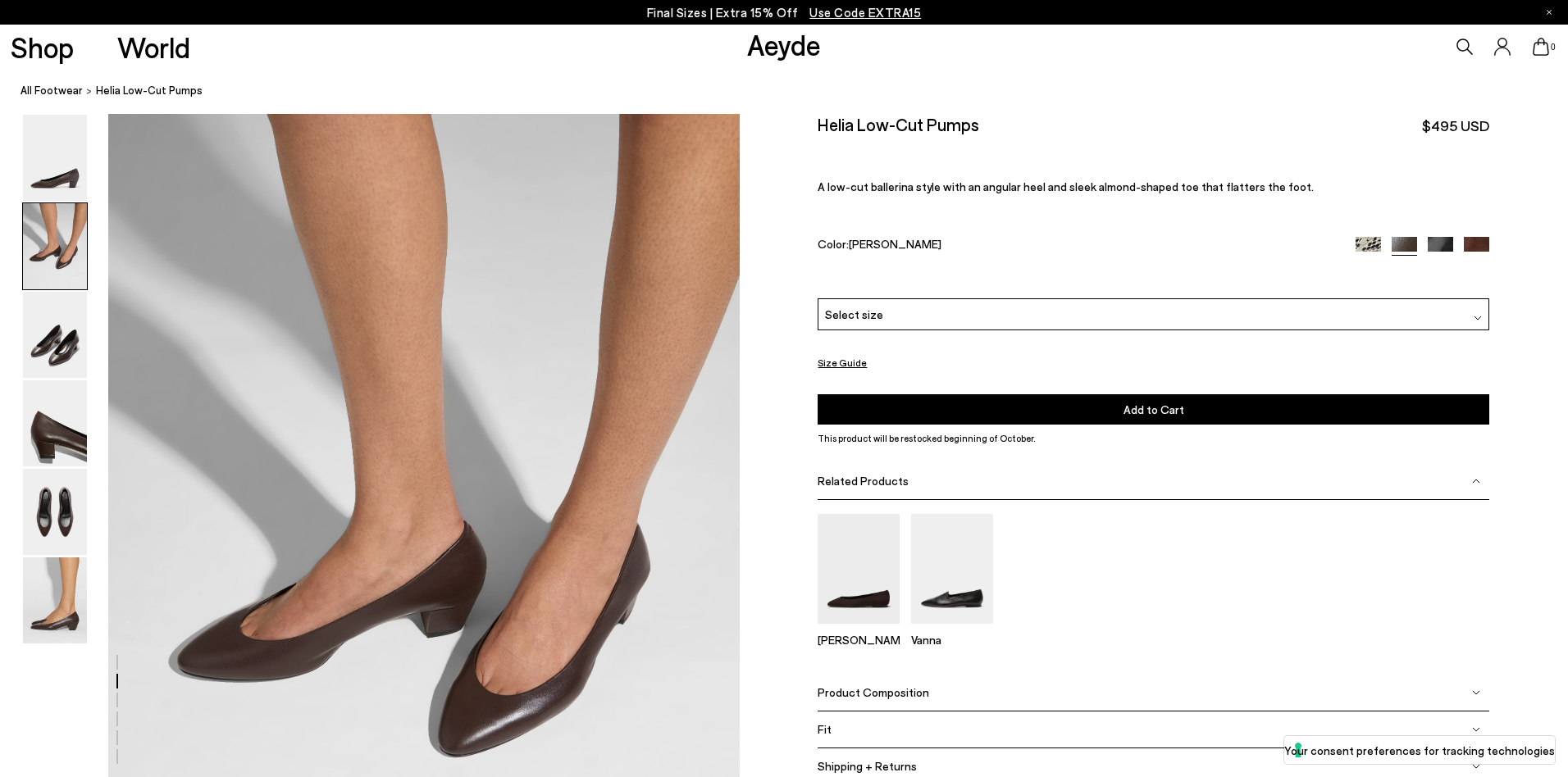
click at [891, 308] on div "Select size" at bounding box center [1153, 314] width 671 height 32
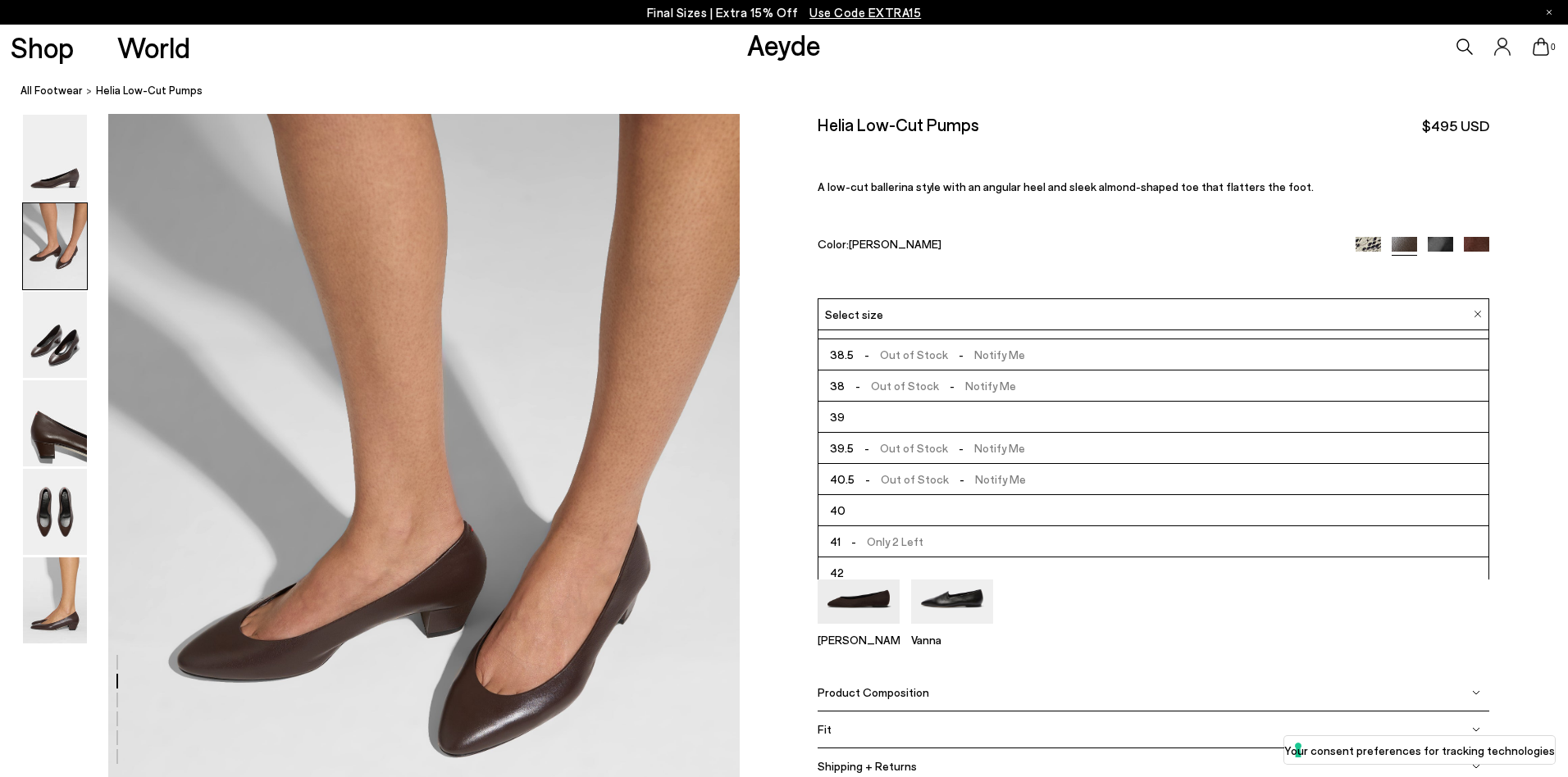
scroll to position [94, 0]
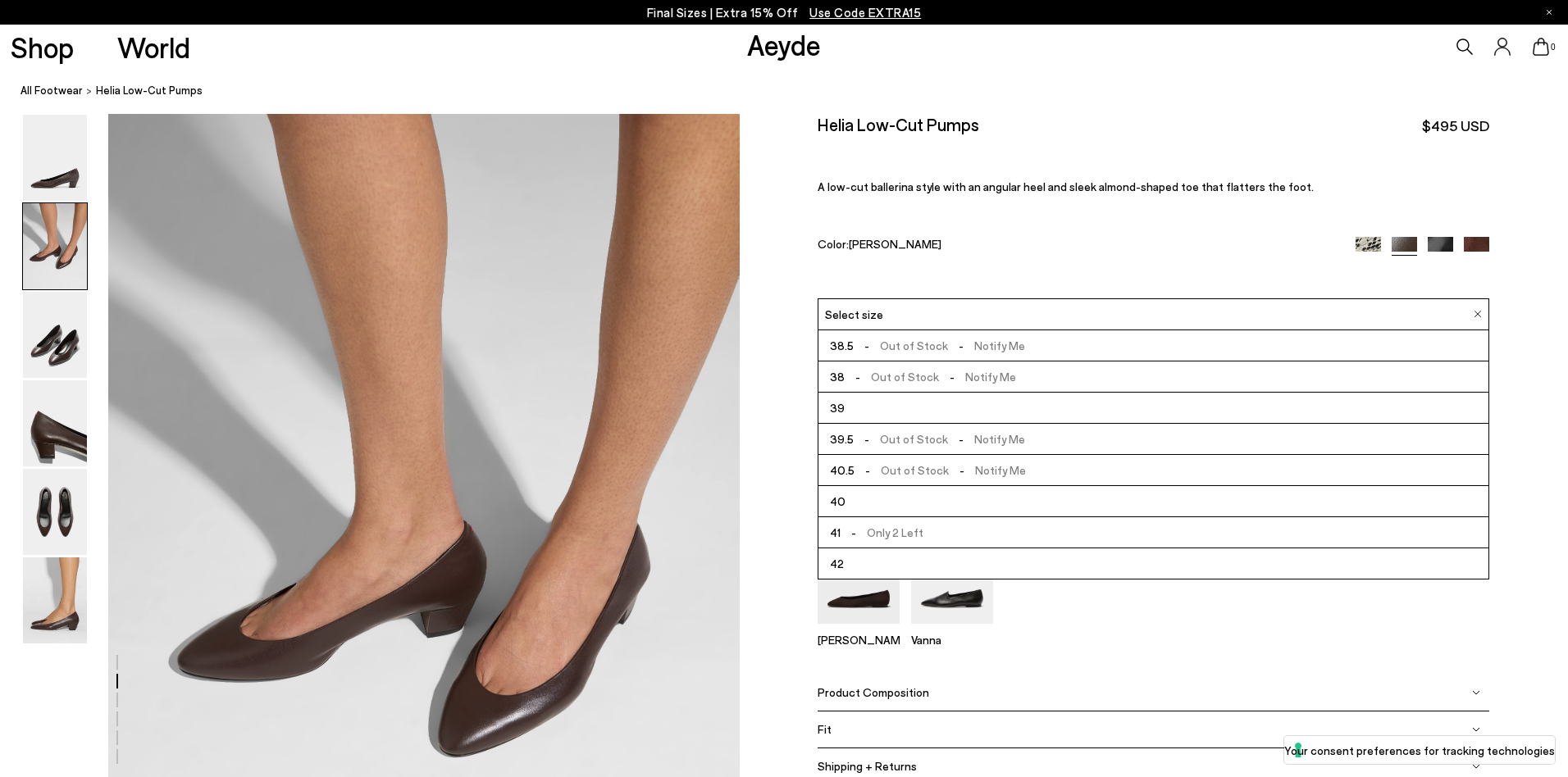
click at [942, 536] on li "41 - Only 2 Left" at bounding box center [1153, 533] width 670 height 31
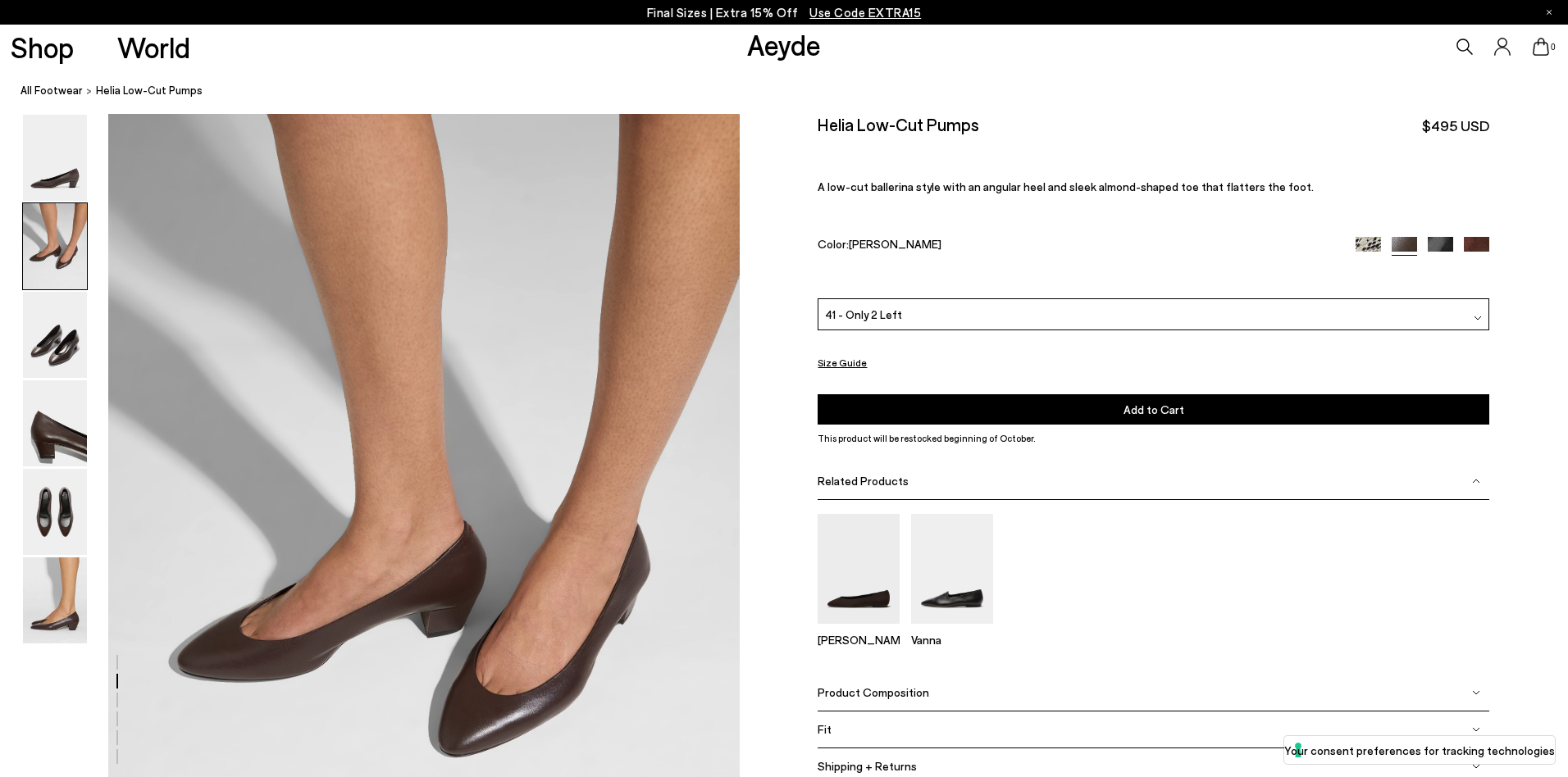
click at [1028, 405] on button "Add to Cart Select a Size First" at bounding box center [1153, 409] width 671 height 30
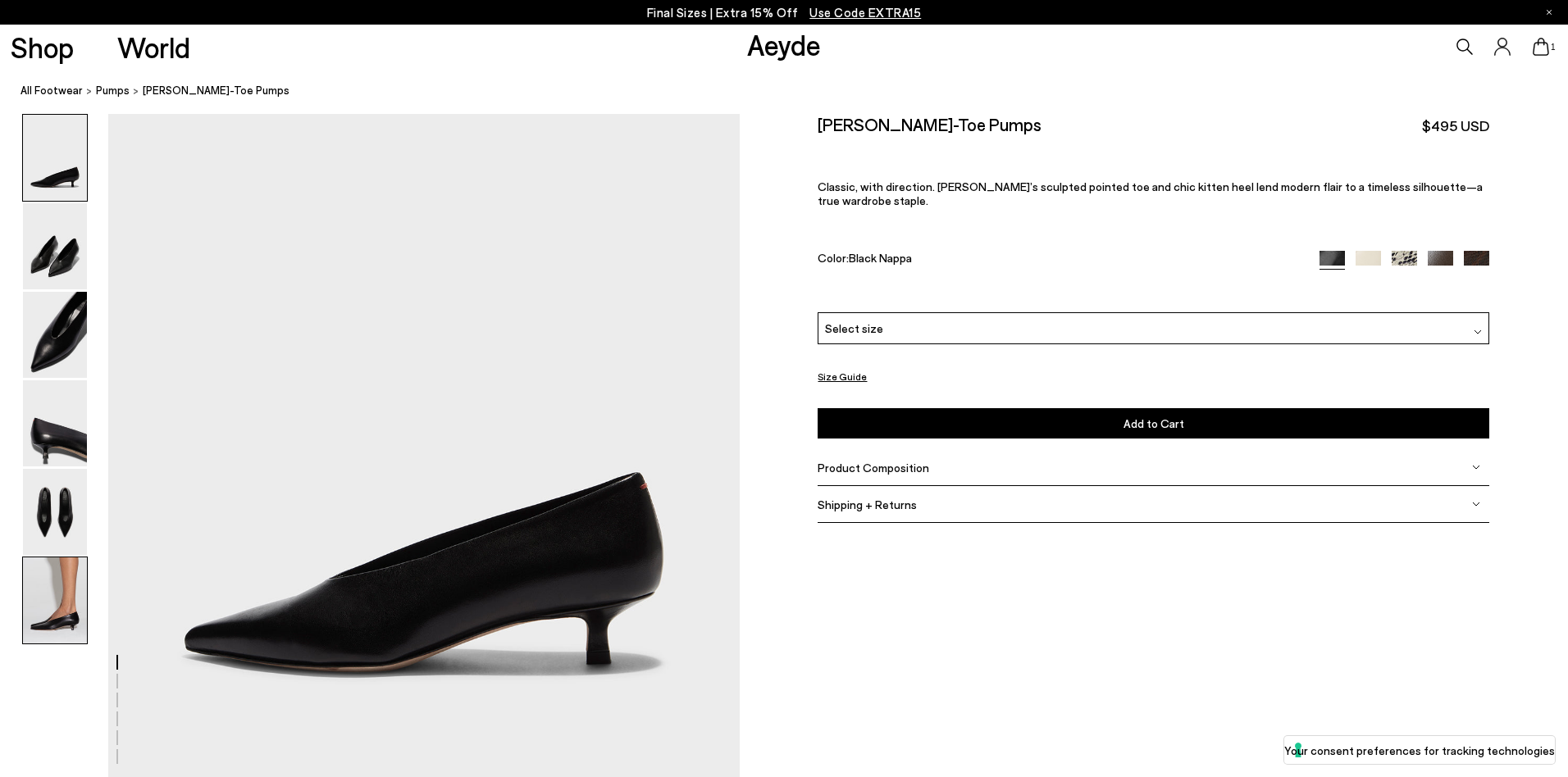
click at [58, 584] on img at bounding box center [55, 601] width 64 height 86
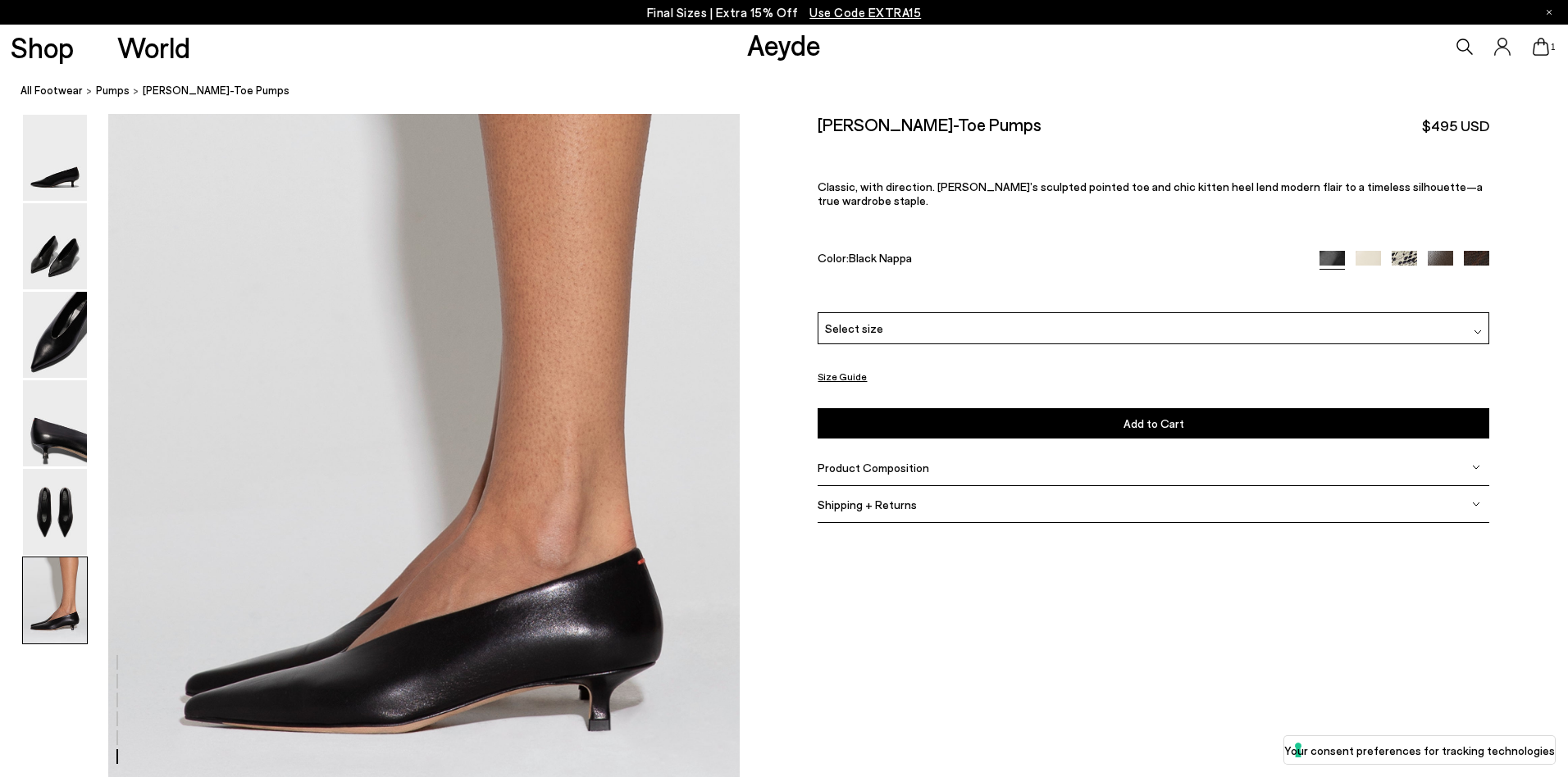
scroll to position [4156, 0]
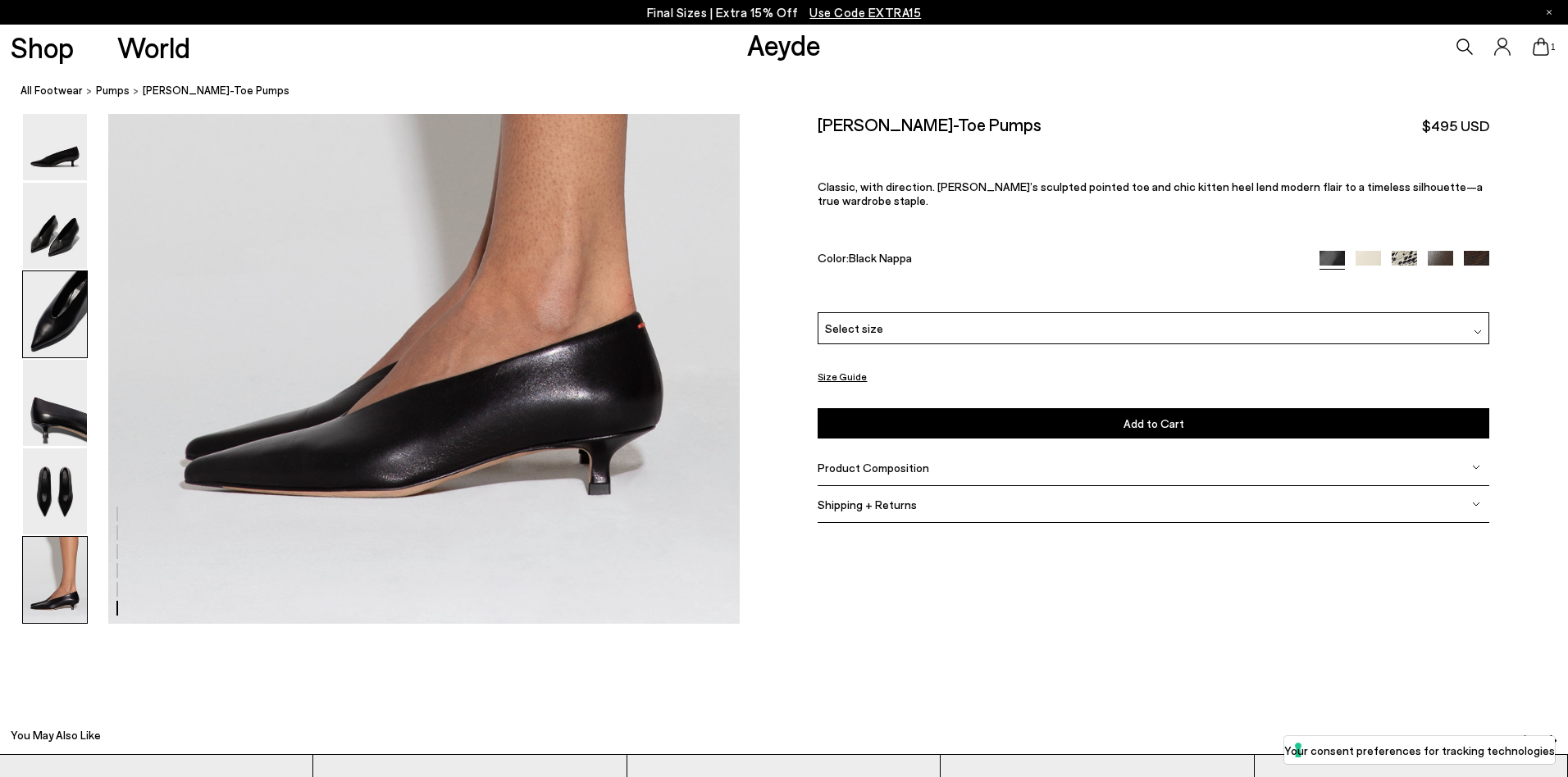
click at [62, 330] on img at bounding box center [55, 314] width 64 height 86
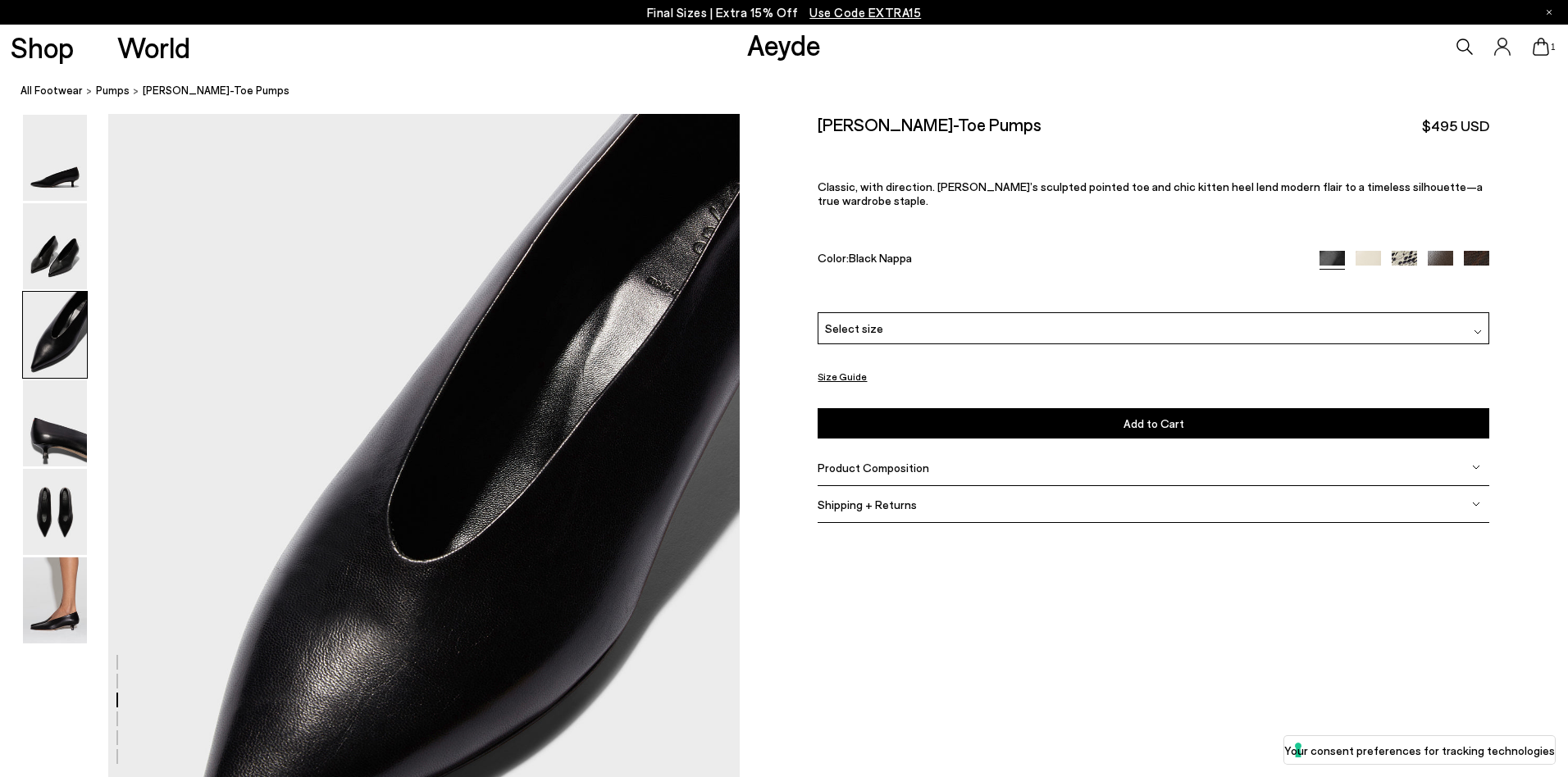
scroll to position [1511, 0]
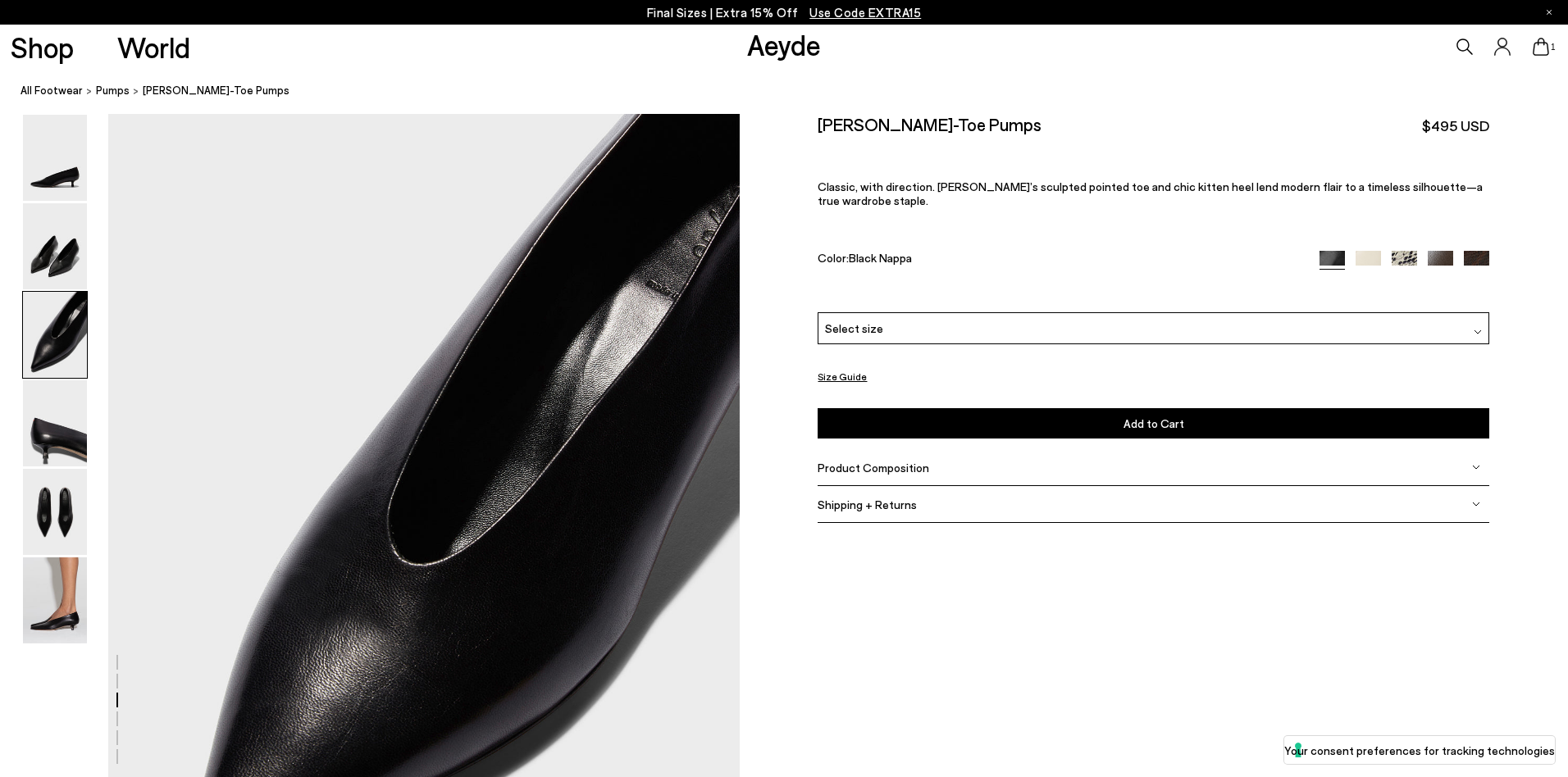
click at [954, 321] on div "Select size" at bounding box center [1153, 328] width 671 height 32
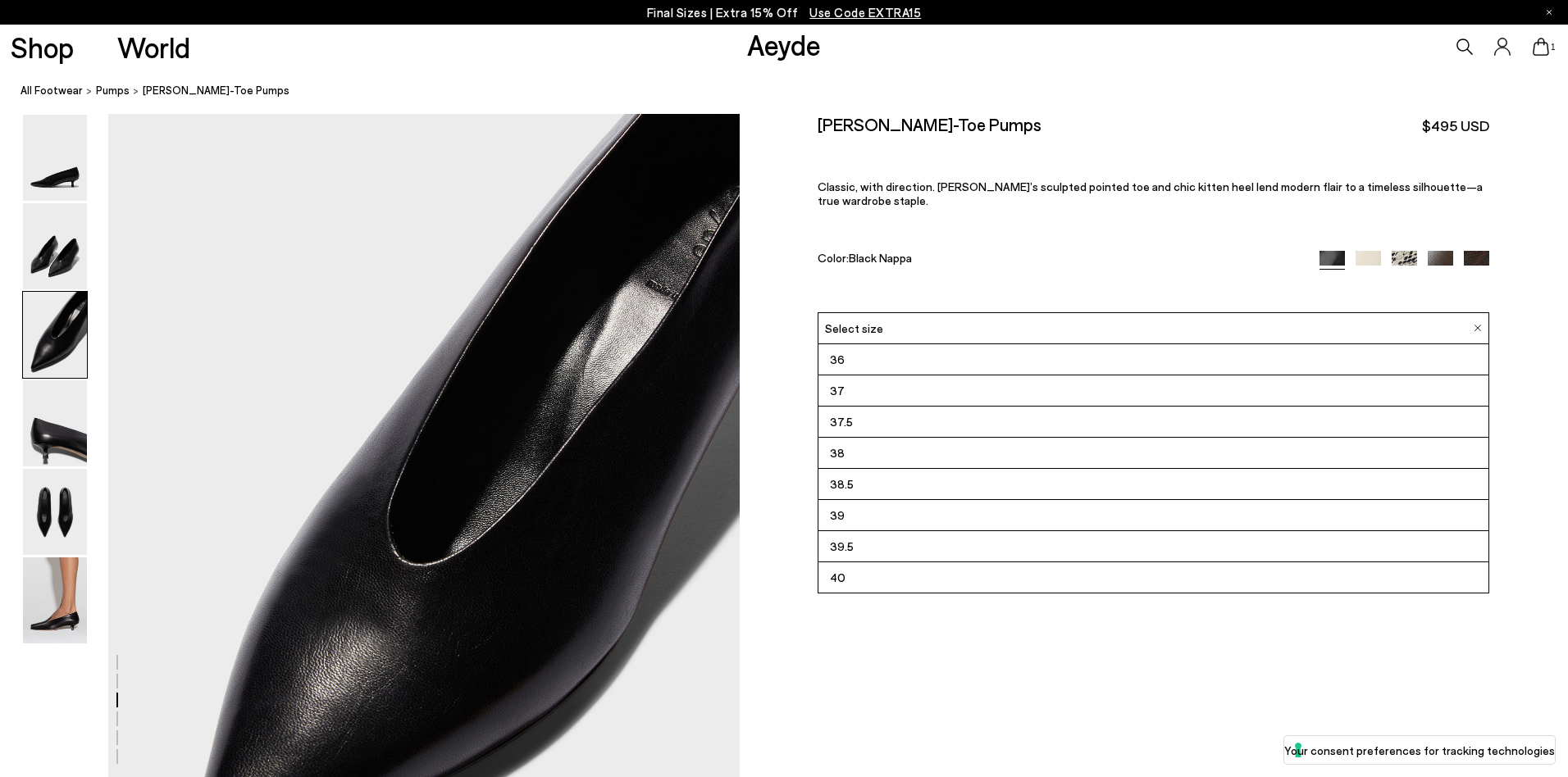
click at [1398, 251] on img at bounding box center [1404, 264] width 26 height 26
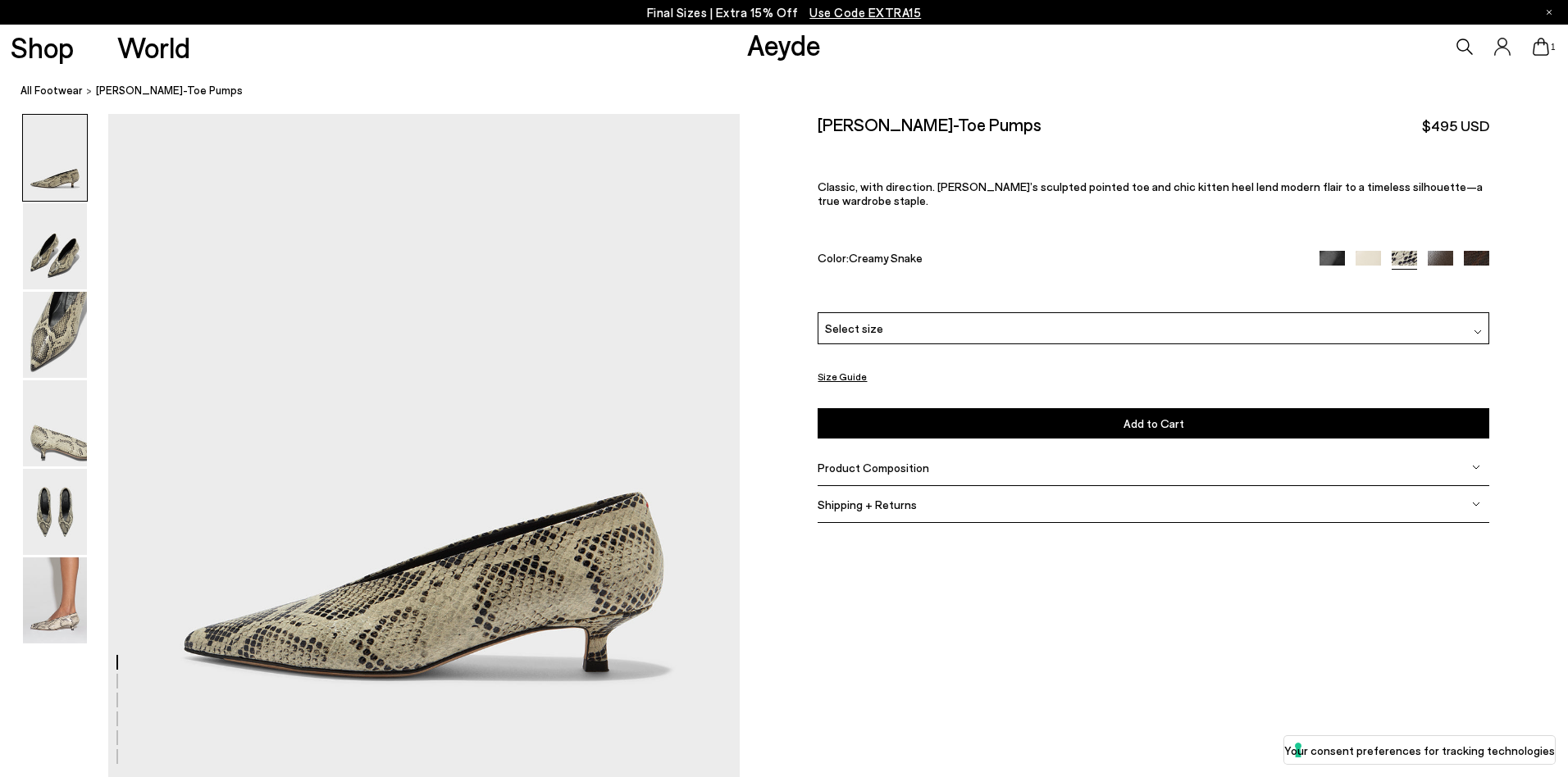
click at [1474, 251] on img at bounding box center [1476, 264] width 26 height 26
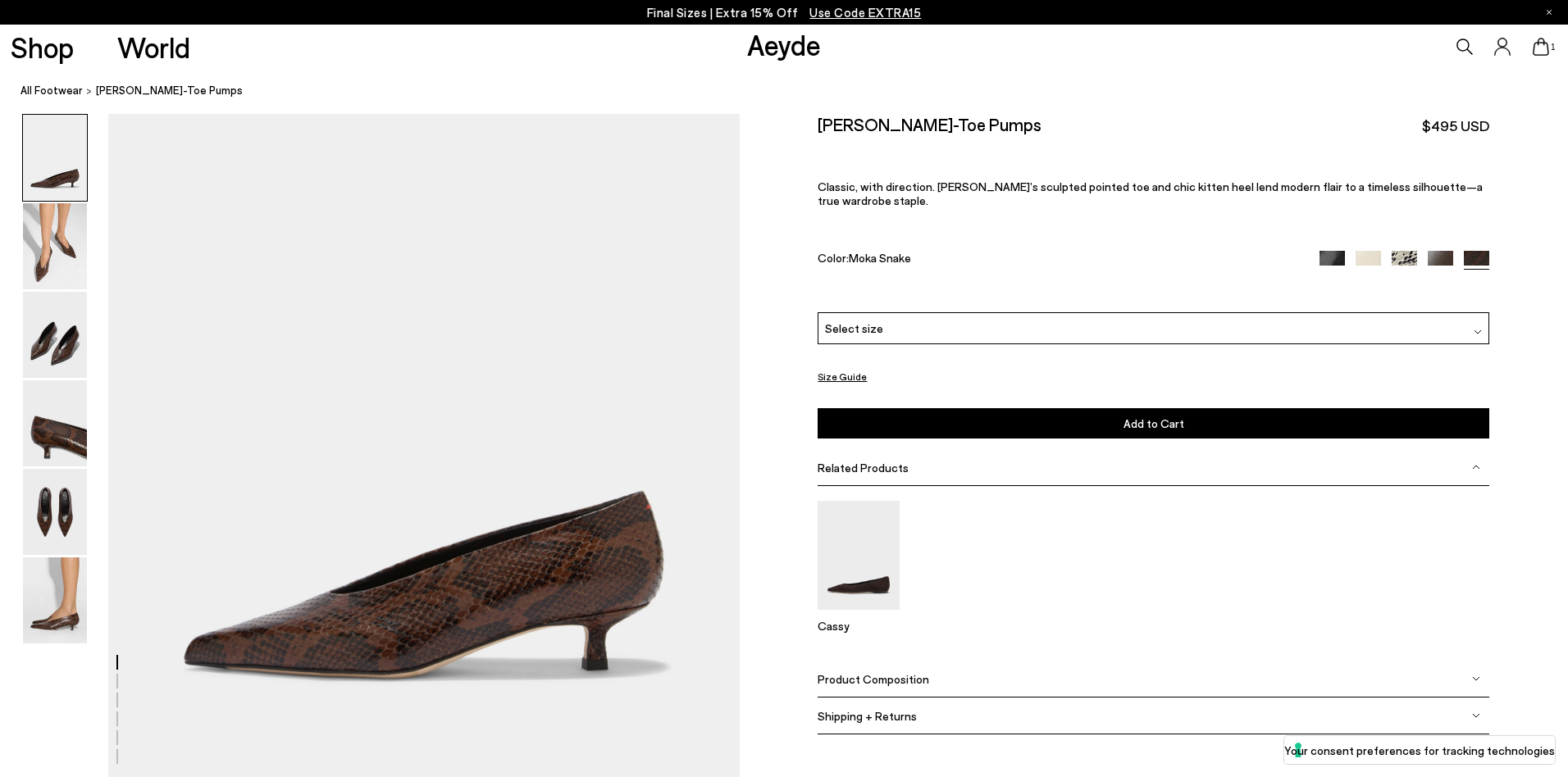
click at [1447, 251] on img at bounding box center [1440, 264] width 26 height 26
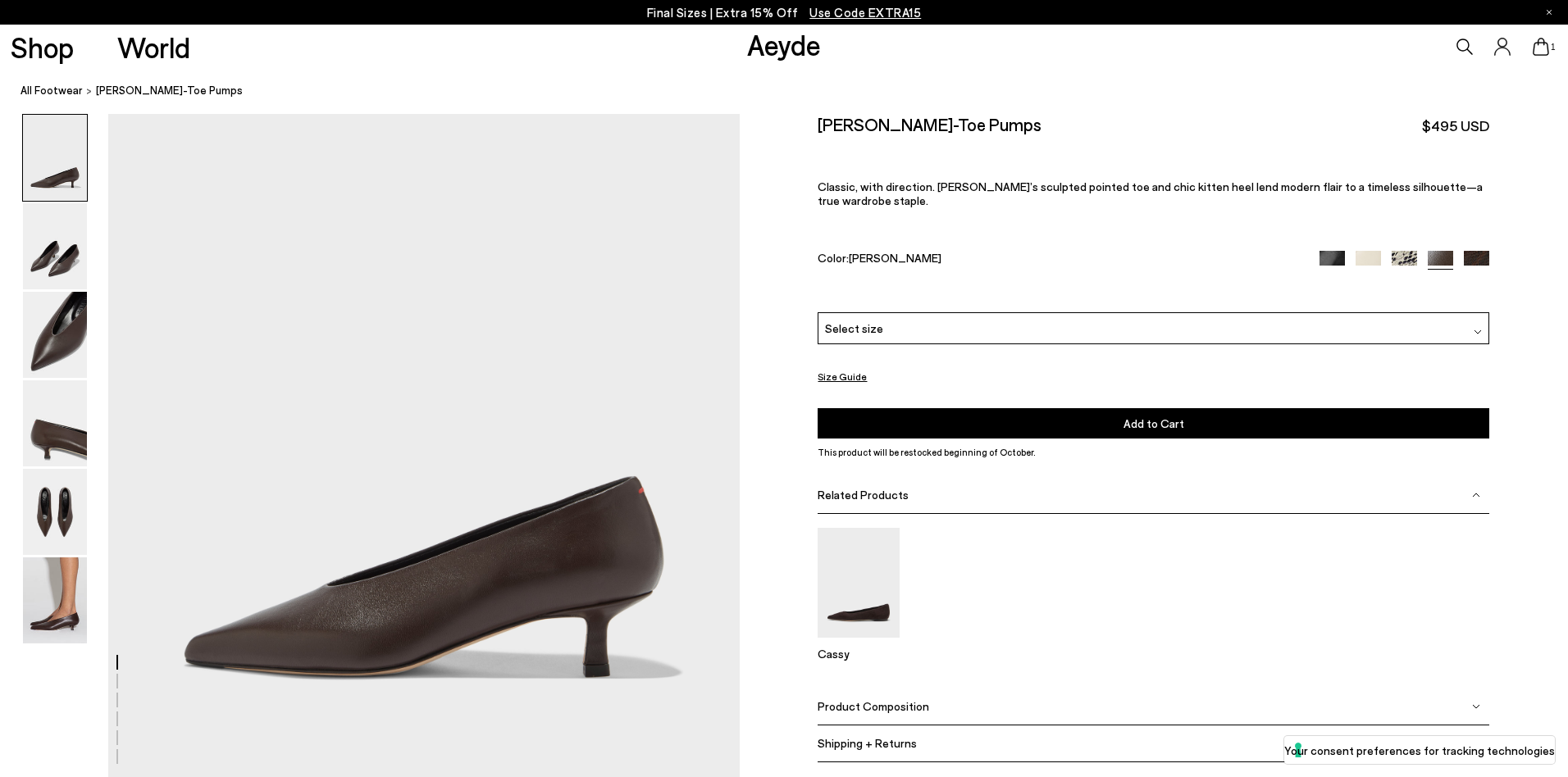
click at [1324, 251] on img at bounding box center [1332, 264] width 26 height 26
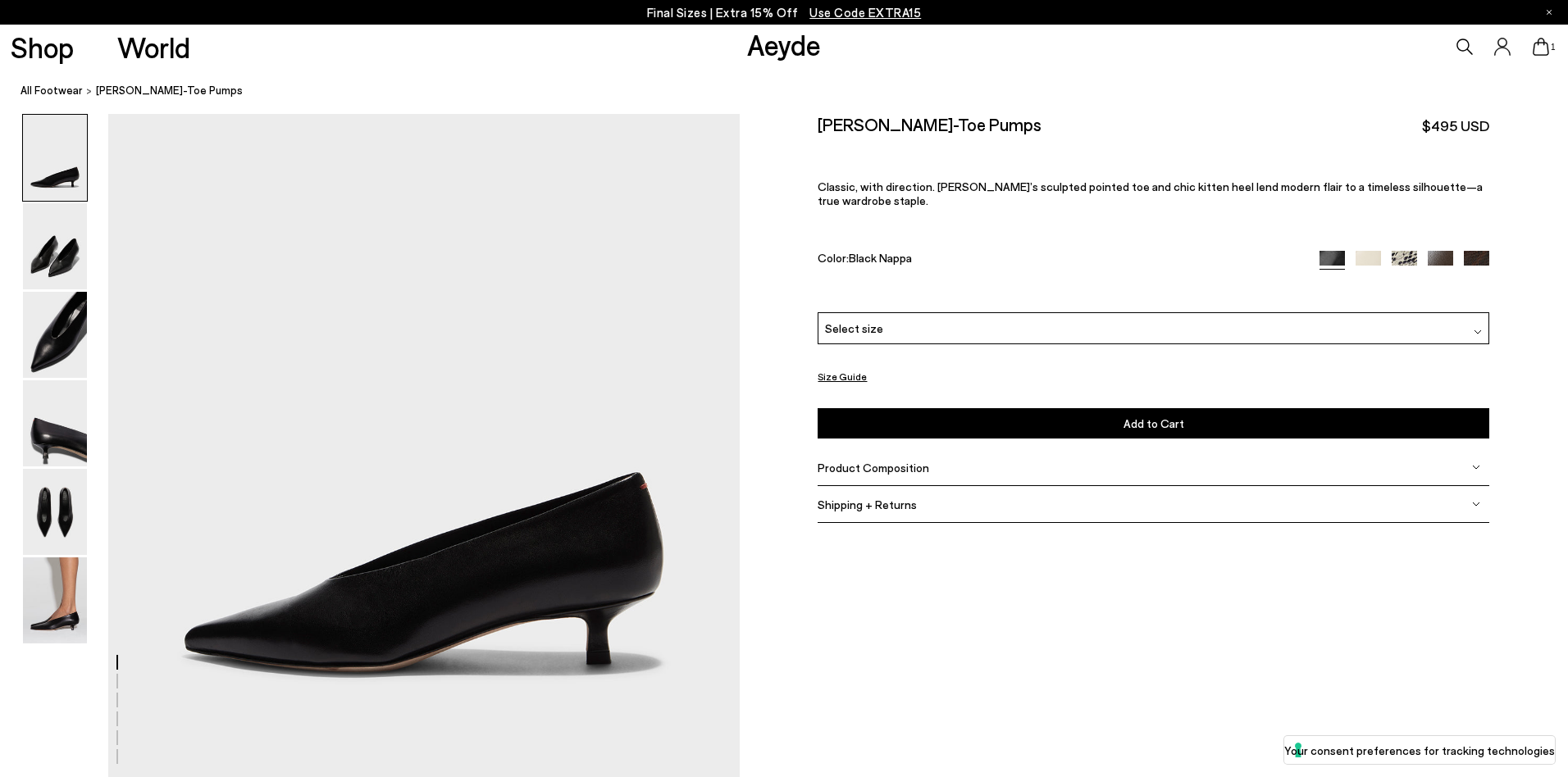
click at [1217, 318] on div "Select size" at bounding box center [1153, 328] width 671 height 32
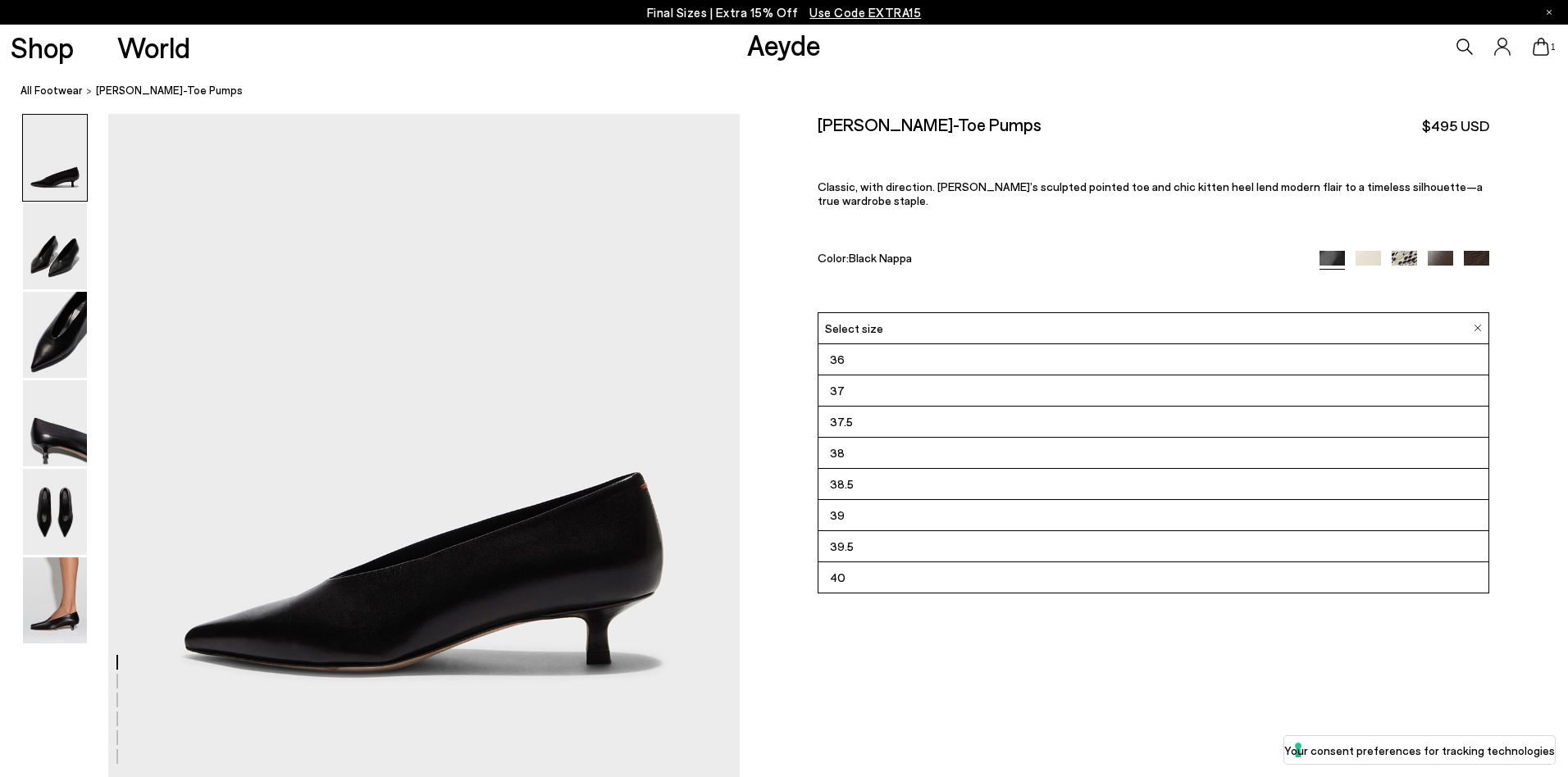
scroll to position [94, 0]
click at [973, 535] on li "41" at bounding box center [1153, 546] width 670 height 31
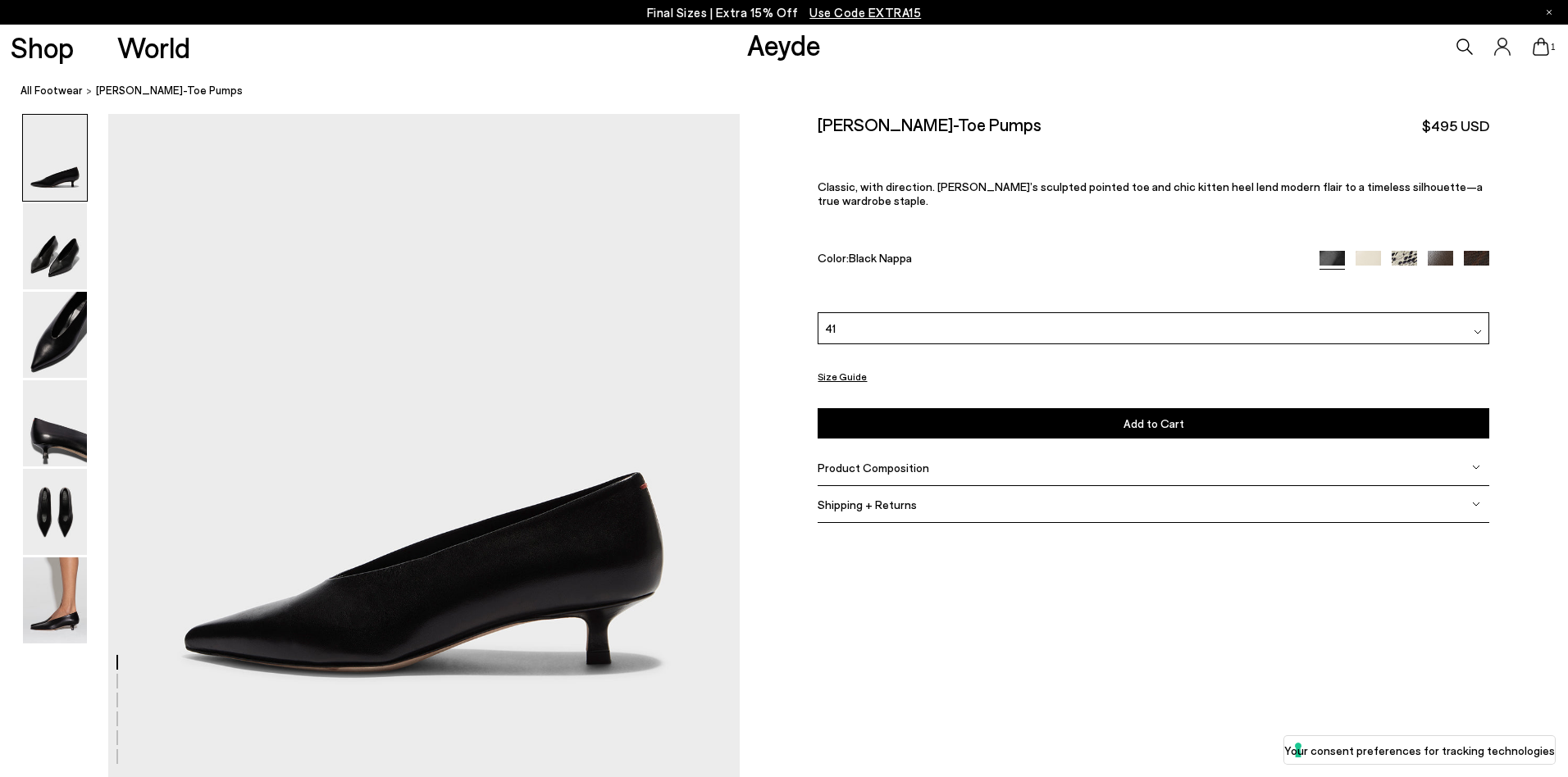
click at [1005, 413] on button "Add to Cart Select a Size First" at bounding box center [1153, 423] width 671 height 30
